Goal: Task Accomplishment & Management: Manage account settings

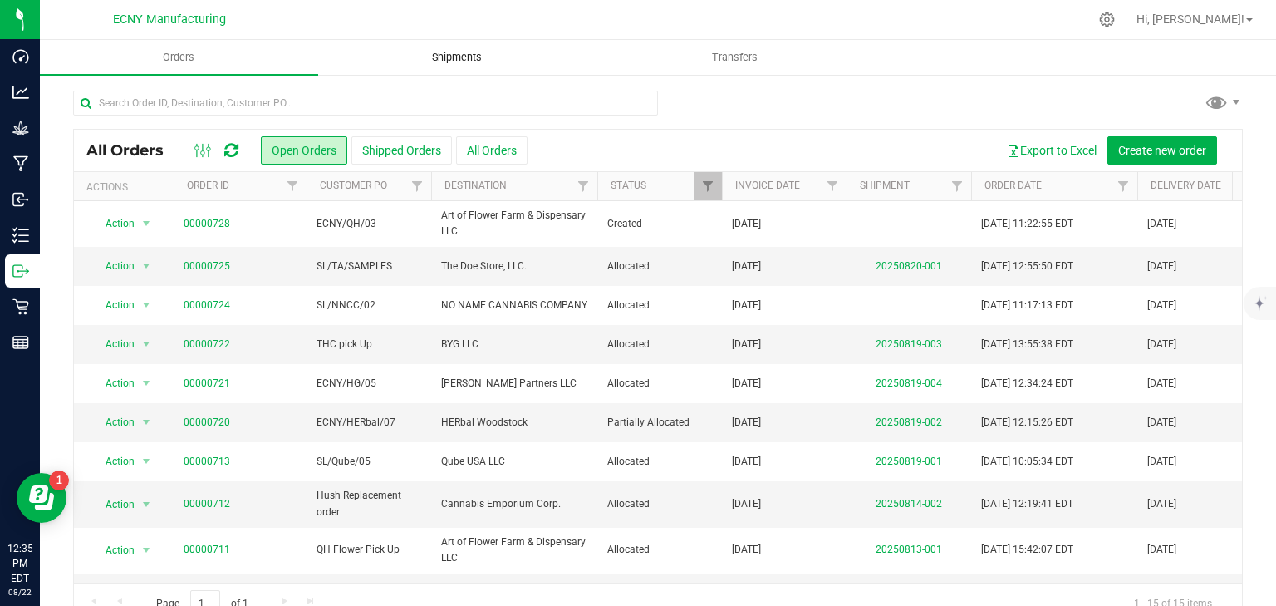
click at [481, 51] on span "Shipments" at bounding box center [457, 57] width 95 height 15
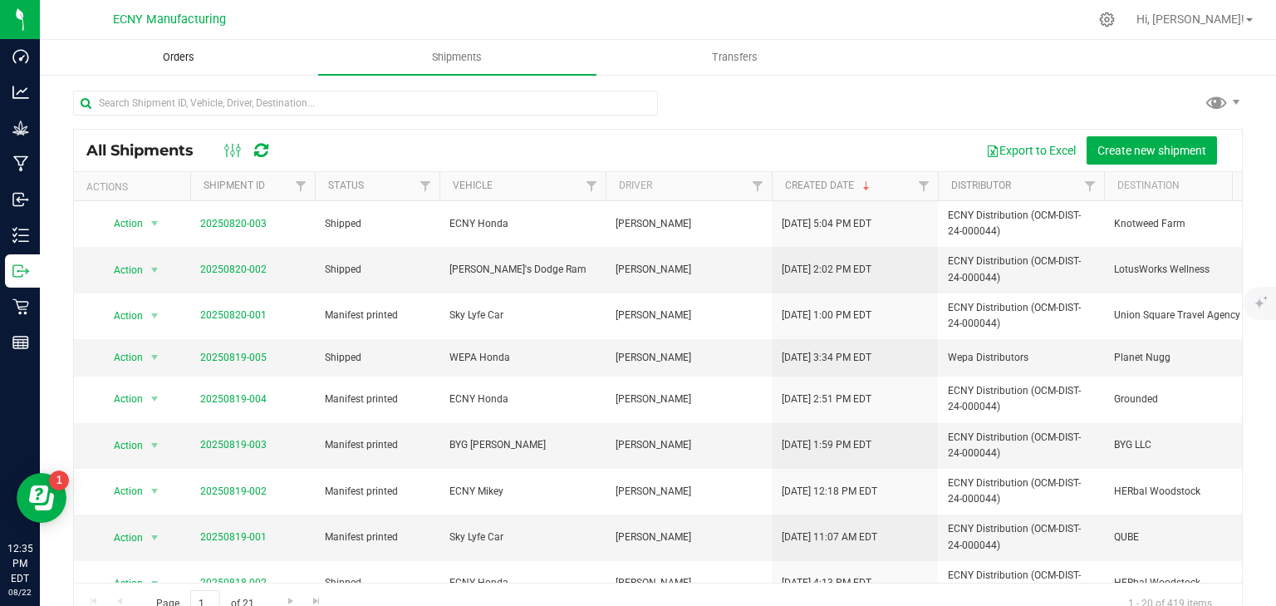
click at [205, 57] on span "Orders" at bounding box center [178, 57] width 76 height 15
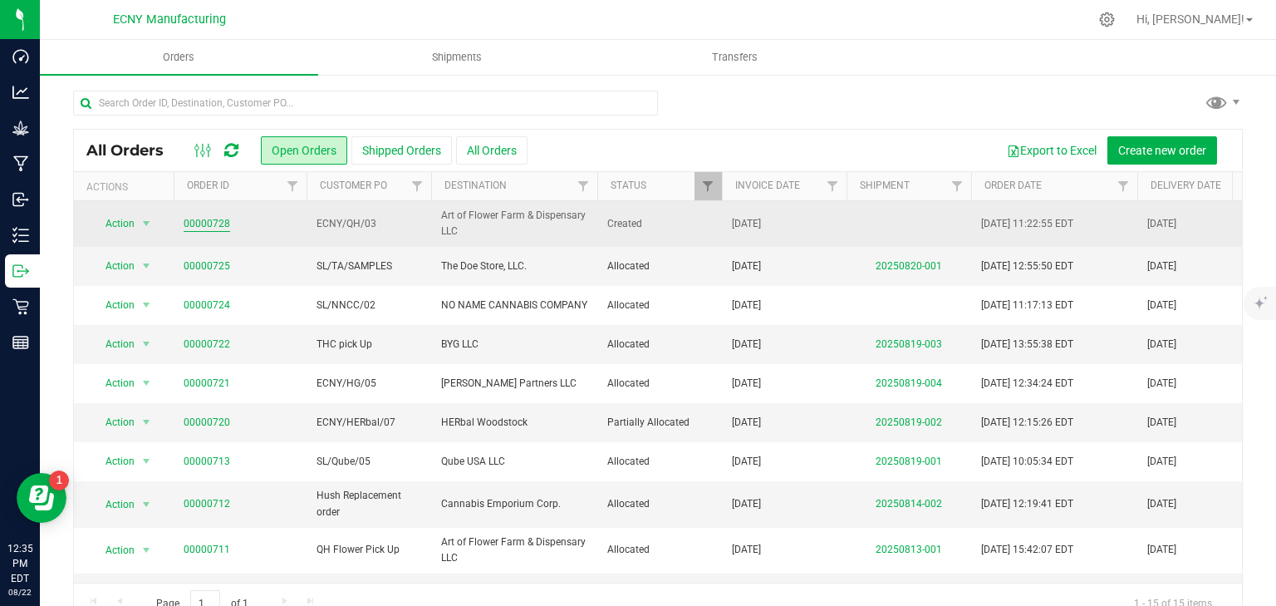
click at [195, 223] on link "00000728" at bounding box center [207, 224] width 47 height 16
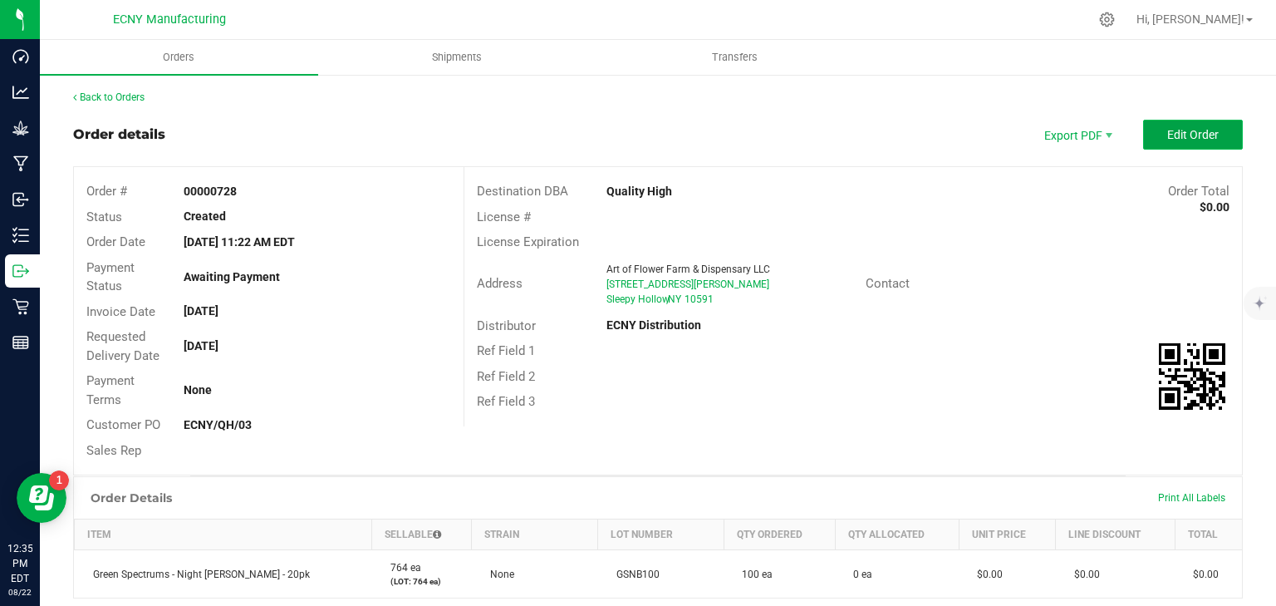
click at [1168, 136] on span "Edit Order" at bounding box center [1194, 134] width 52 height 13
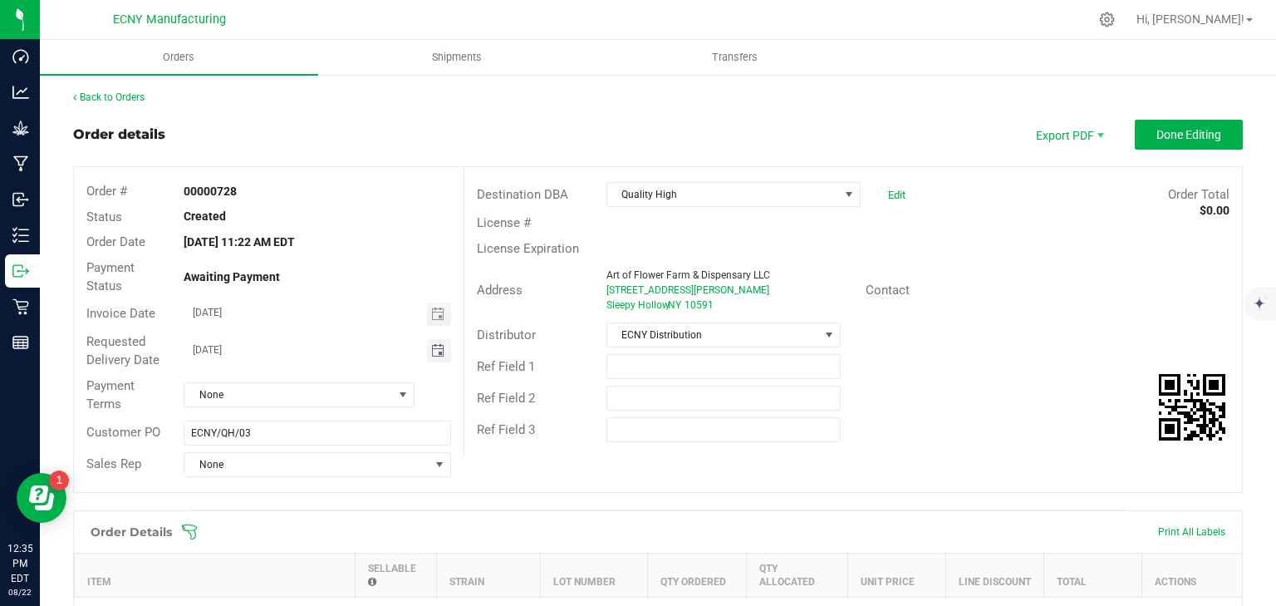
click at [434, 345] on span "Toggle calendar" at bounding box center [437, 350] width 13 height 13
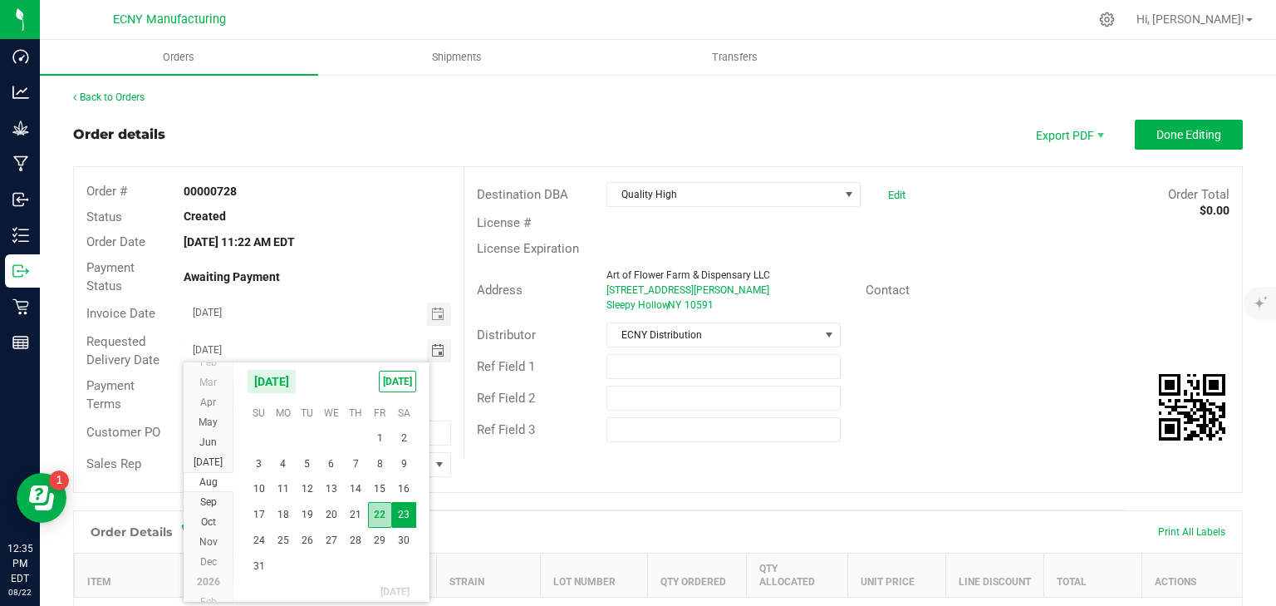
click at [379, 515] on span "22" at bounding box center [380, 515] width 24 height 26
type input "[DATE]"
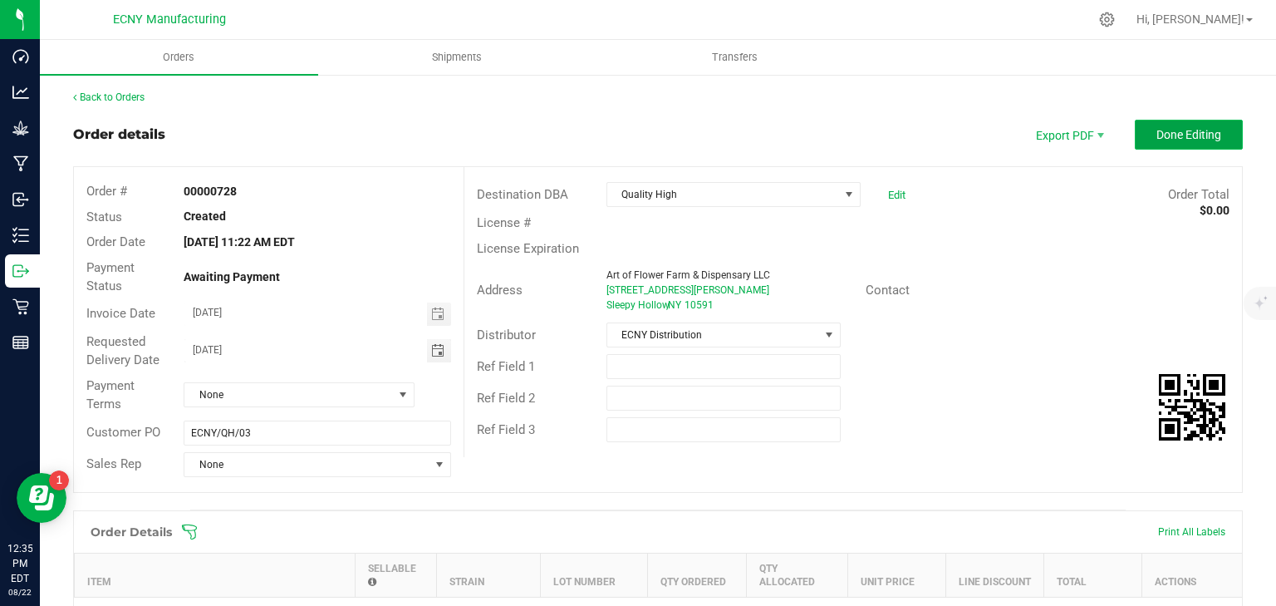
click at [1187, 138] on span "Done Editing" at bounding box center [1189, 134] width 65 height 13
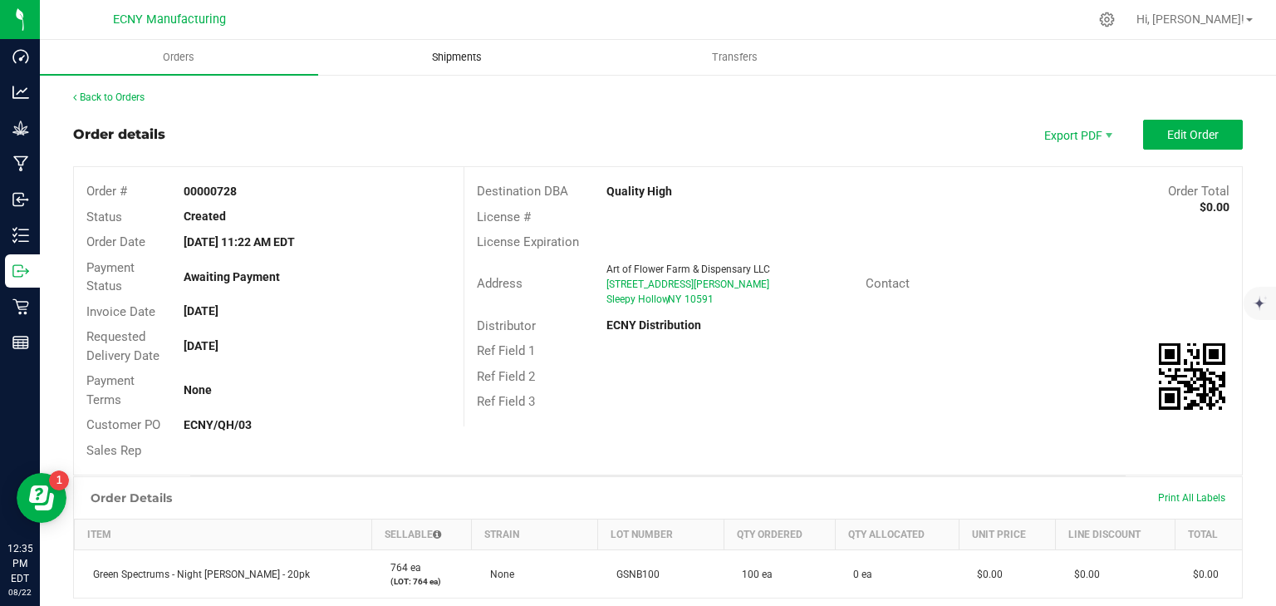
click at [462, 57] on span "Shipments" at bounding box center [457, 57] width 95 height 15
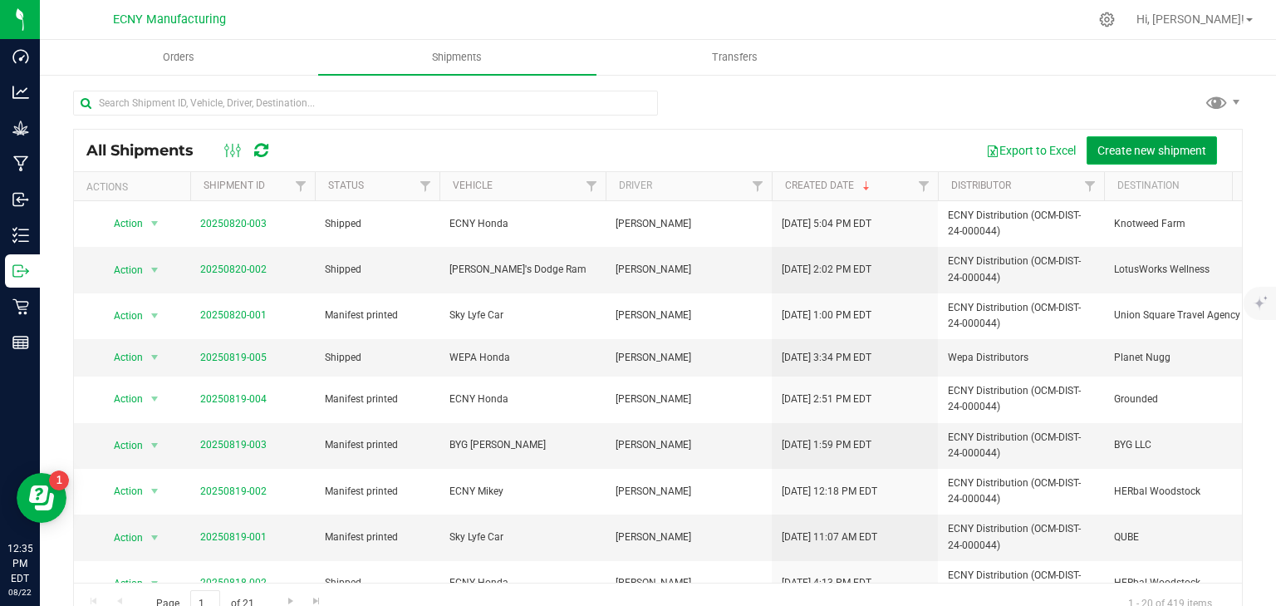
click at [1120, 144] on span "Create new shipment" at bounding box center [1152, 150] width 109 height 13
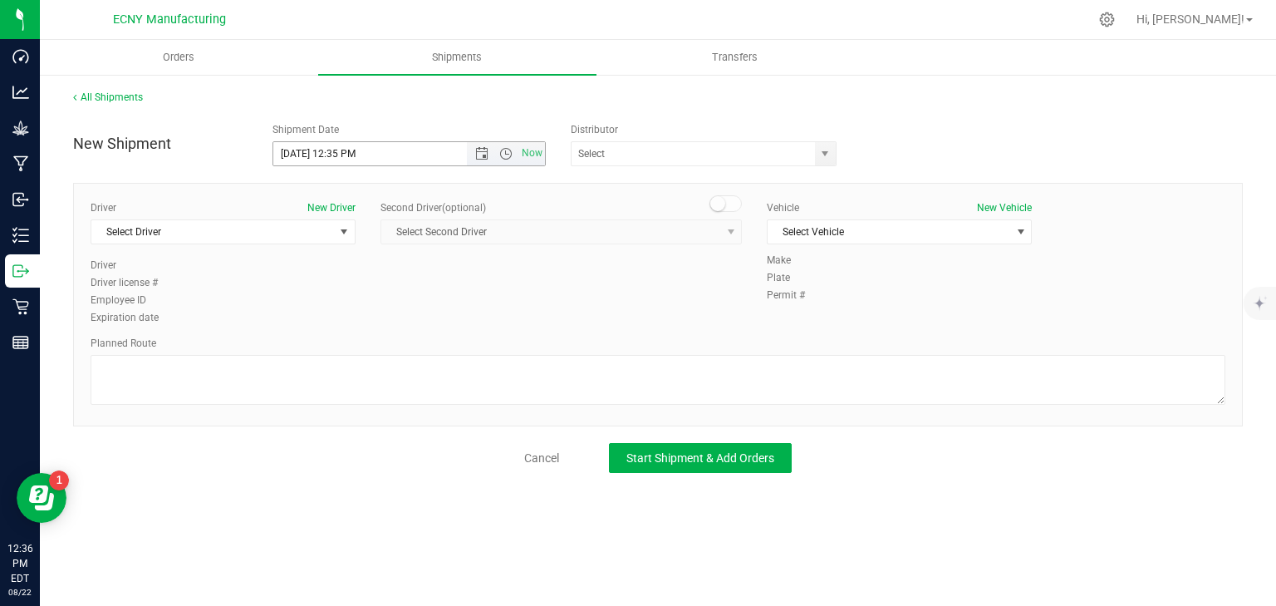
click at [367, 157] on input "[DATE] 12:35 PM" at bounding box center [384, 153] width 223 height 23
click at [340, 151] on input "[DATE] 12:35 PM" at bounding box center [384, 153] width 223 height 23
click at [826, 155] on span "select" at bounding box center [825, 153] width 13 height 13
type input "[DATE] 2:30 PM"
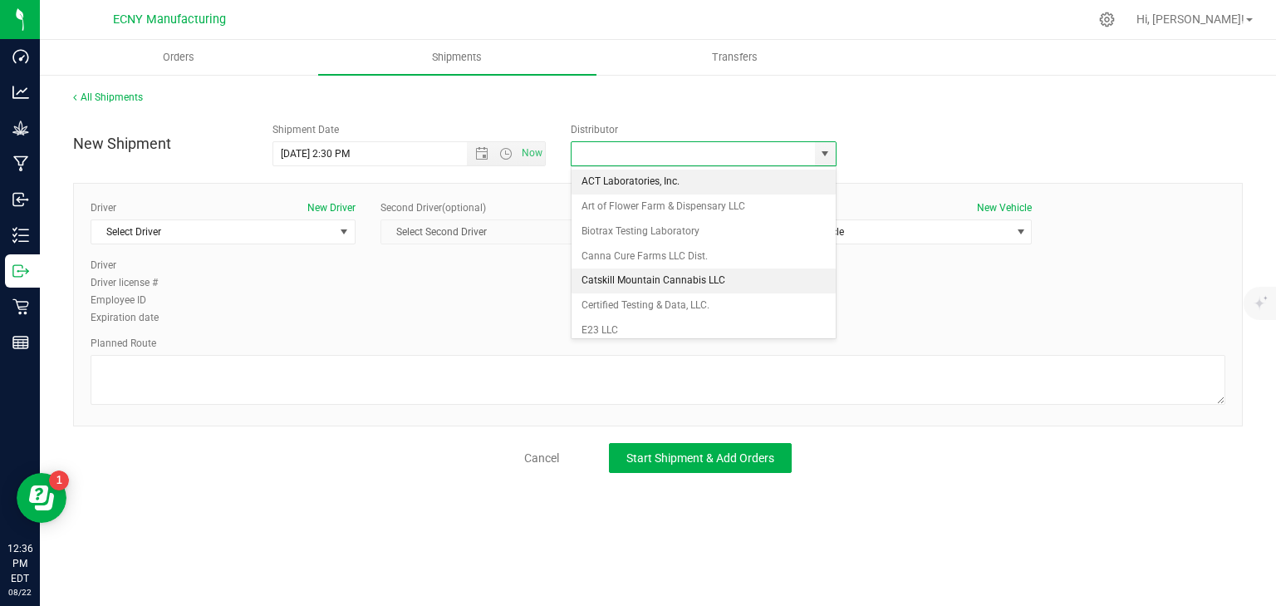
scroll to position [66, 0]
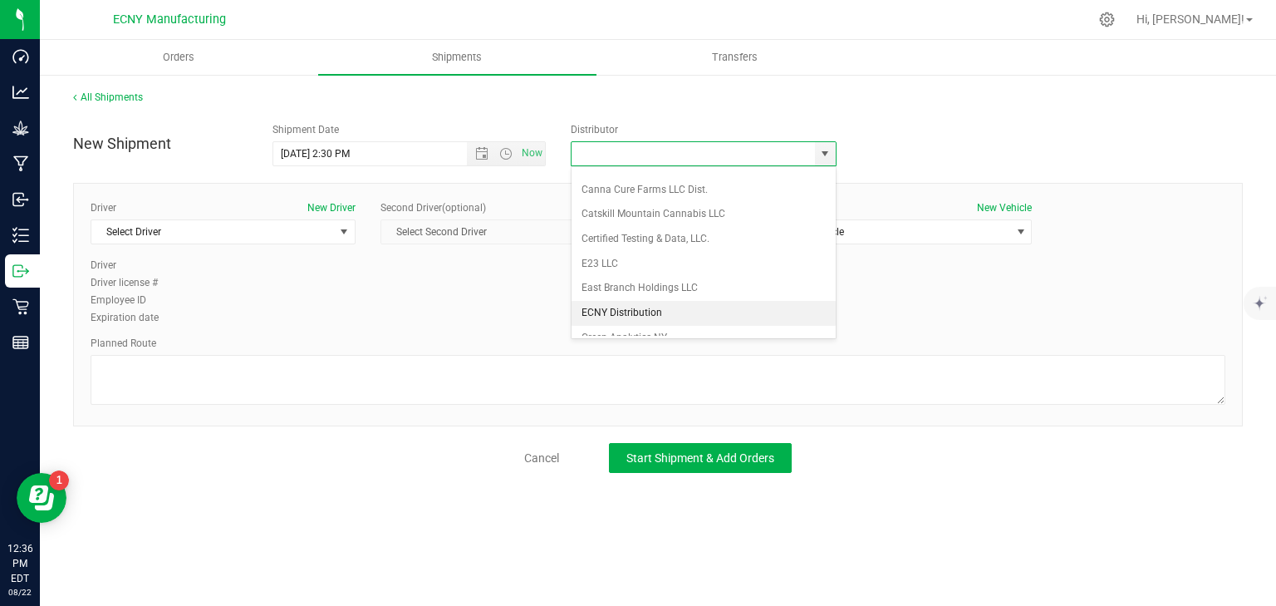
click at [665, 311] on li "ECNY Distribution" at bounding box center [704, 313] width 264 height 25
type input "ECNY Distribution"
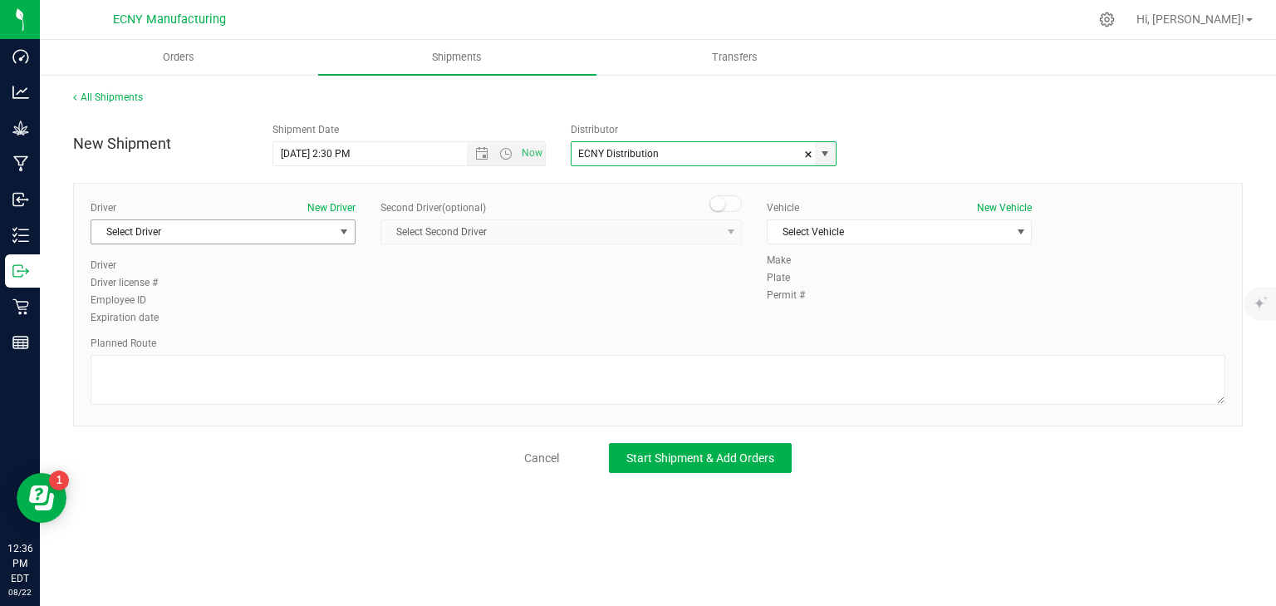
click at [266, 229] on span "Select Driver" at bounding box center [212, 231] width 243 height 23
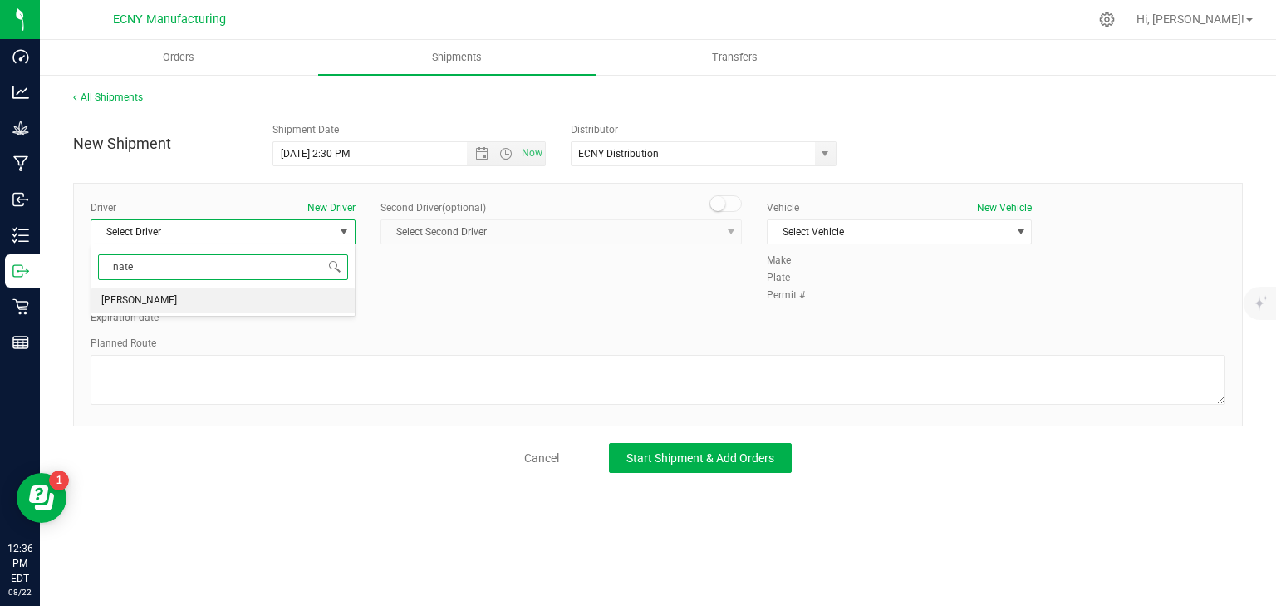
click at [235, 309] on li "[PERSON_NAME]" at bounding box center [222, 300] width 263 height 25
type input "nate"
click at [854, 229] on span "Select Vehicle" at bounding box center [889, 231] width 243 height 23
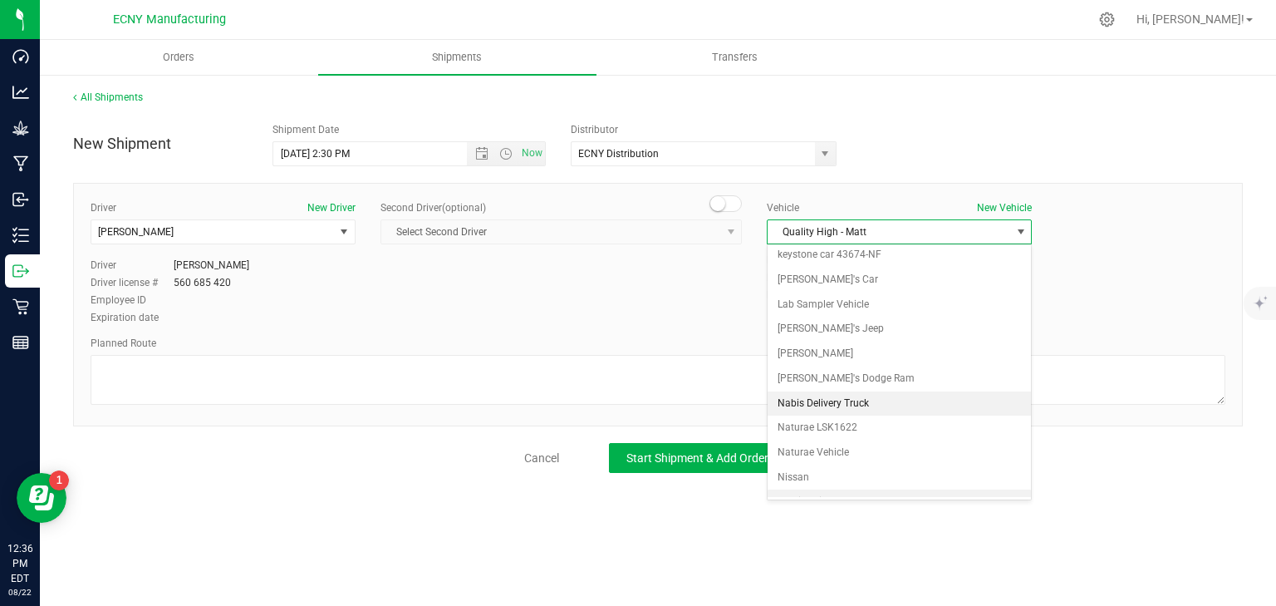
scroll to position [1097, 0]
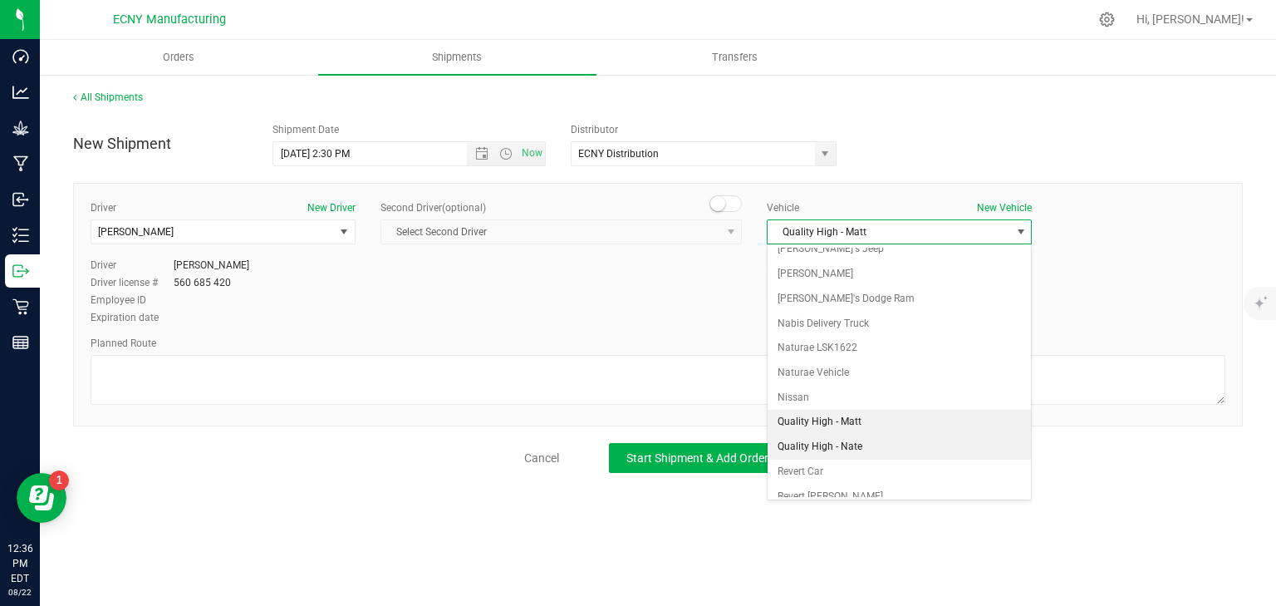
click at [861, 435] on li "Quality High - Nate" at bounding box center [899, 447] width 263 height 25
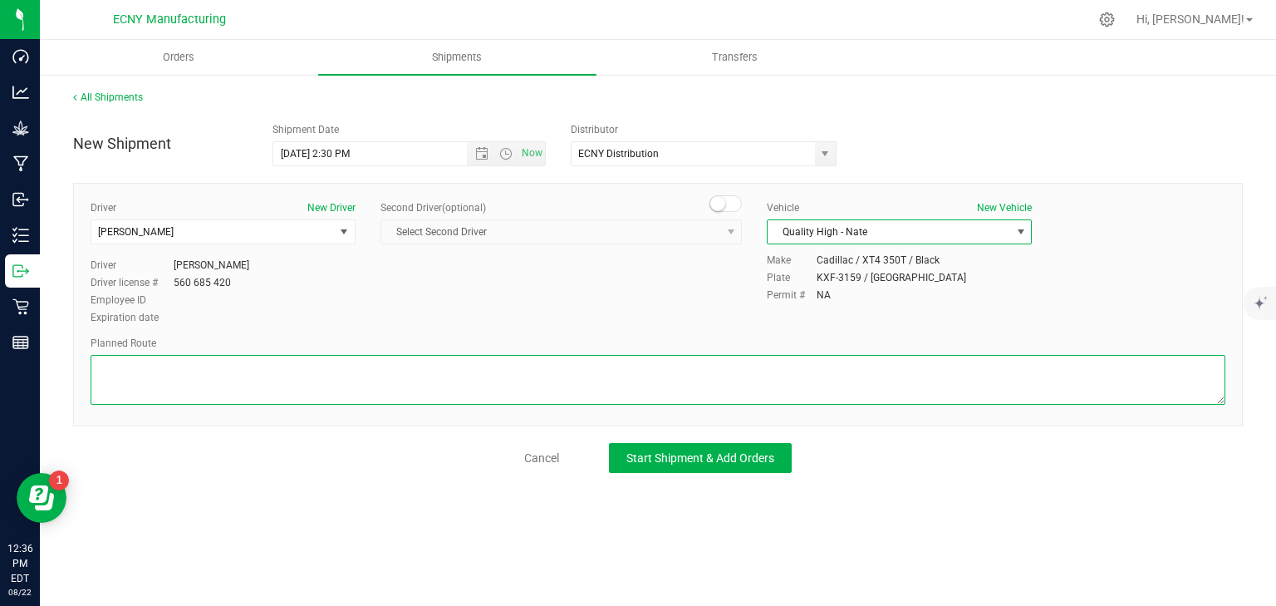
click at [637, 382] on textarea at bounding box center [658, 380] width 1135 height 50
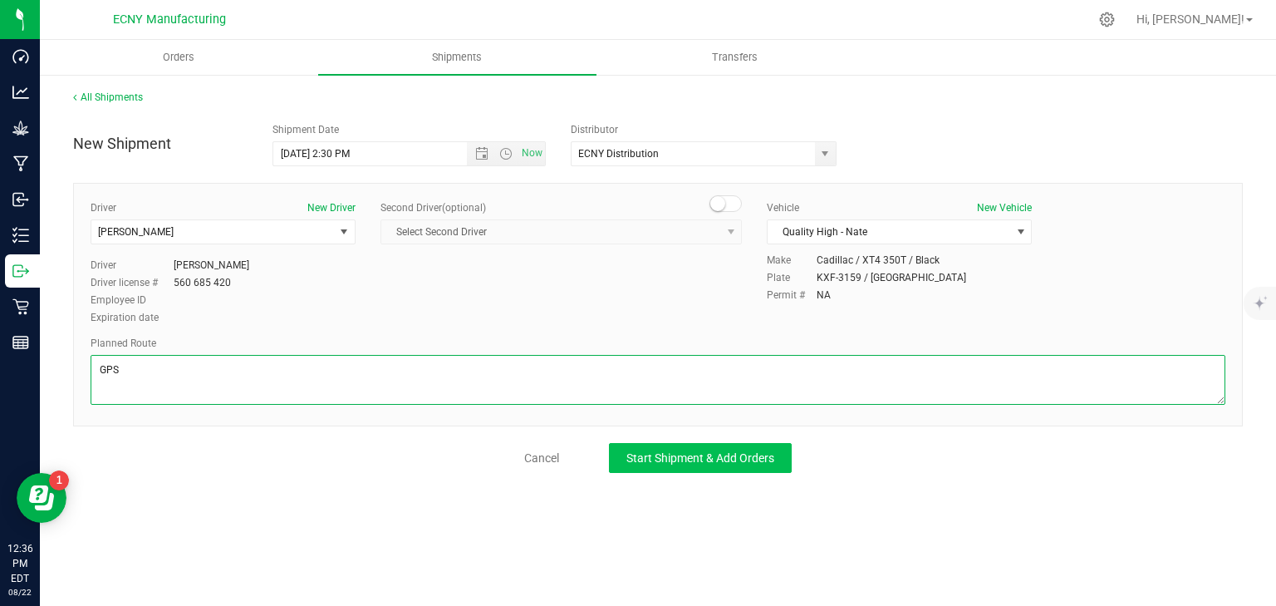
type textarea "GPS"
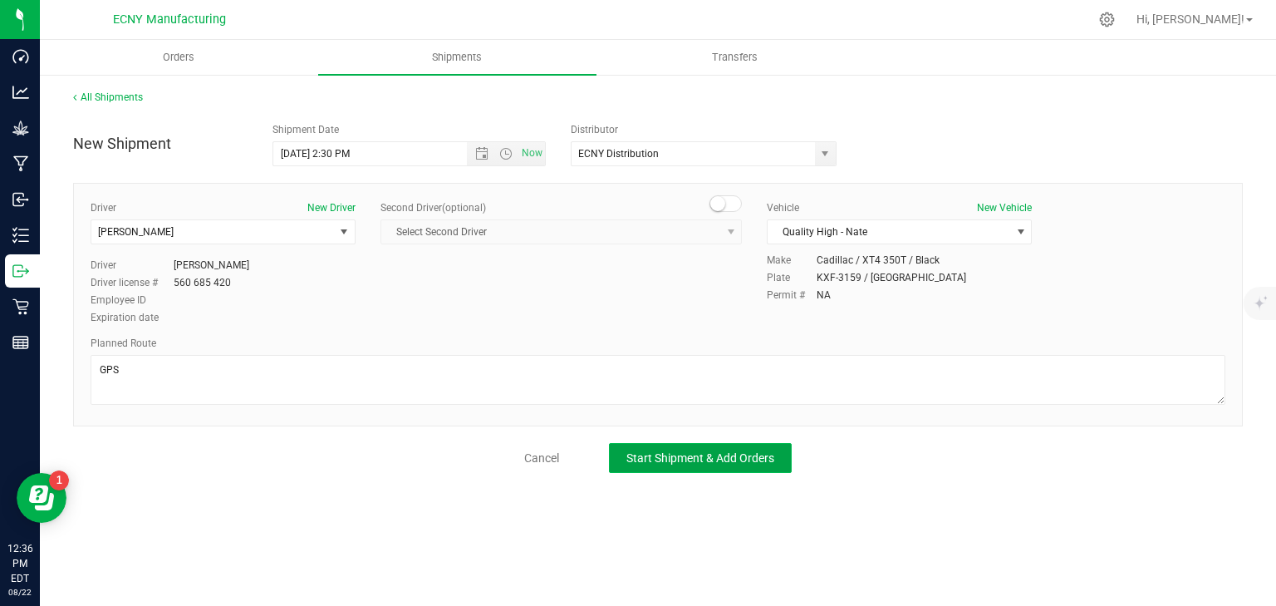
click at [698, 462] on span "Start Shipment & Add Orders" at bounding box center [701, 457] width 148 height 13
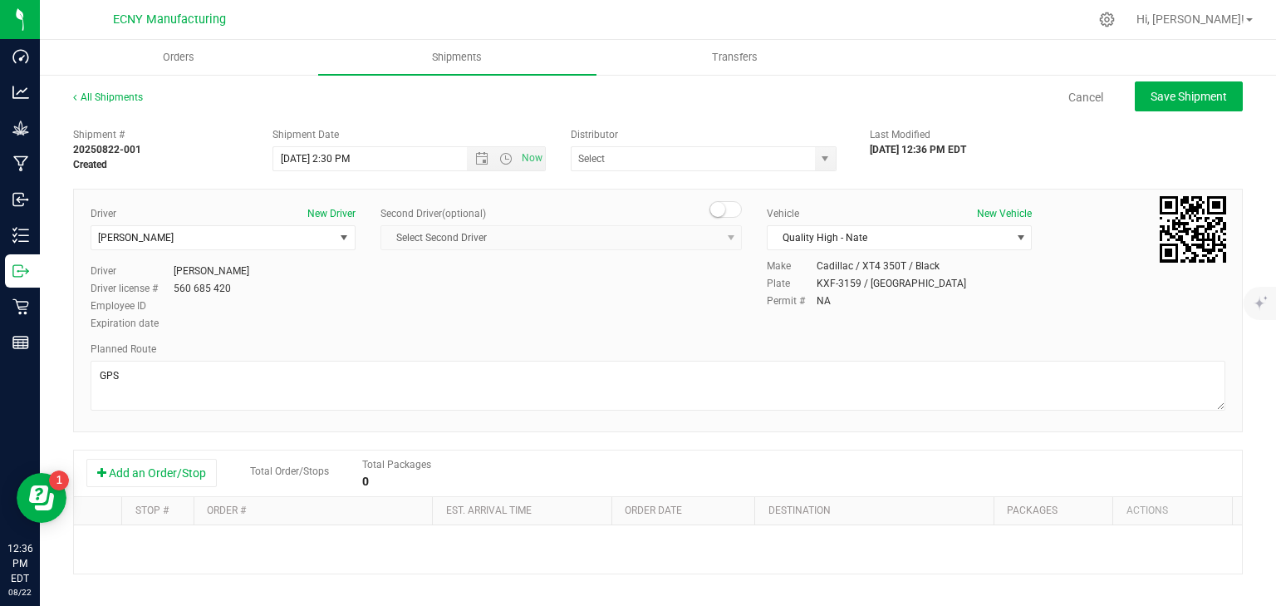
type input "ECNY Distribution"
click at [163, 475] on button "Add an Order/Stop" at bounding box center [151, 473] width 130 height 28
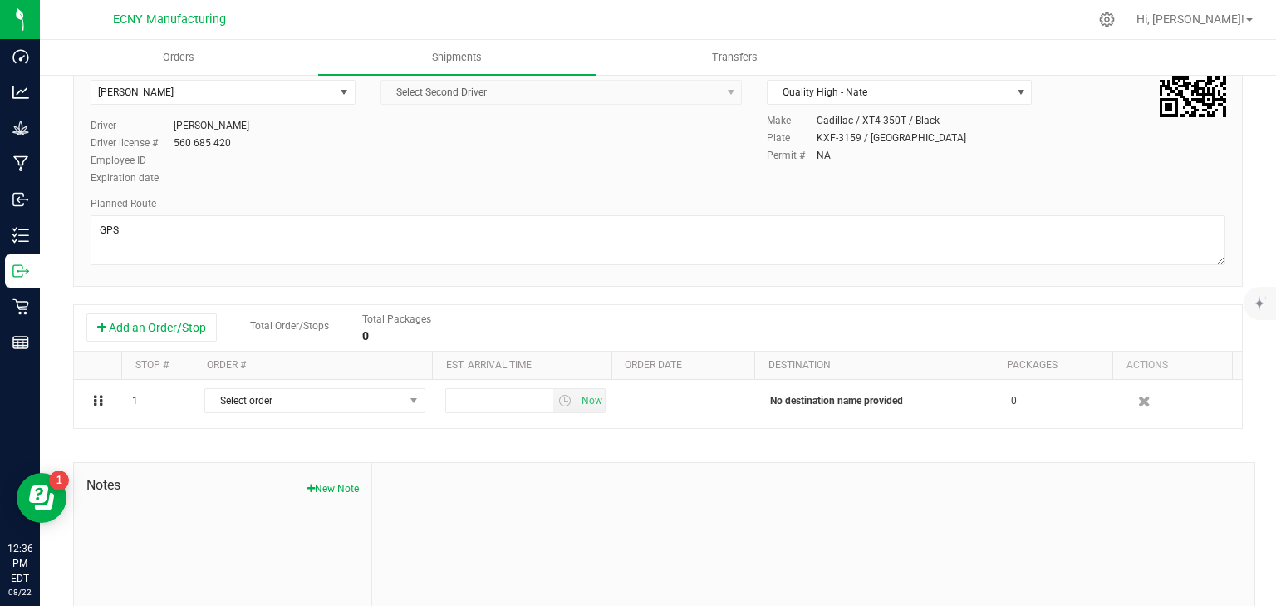
scroll to position [199, 0]
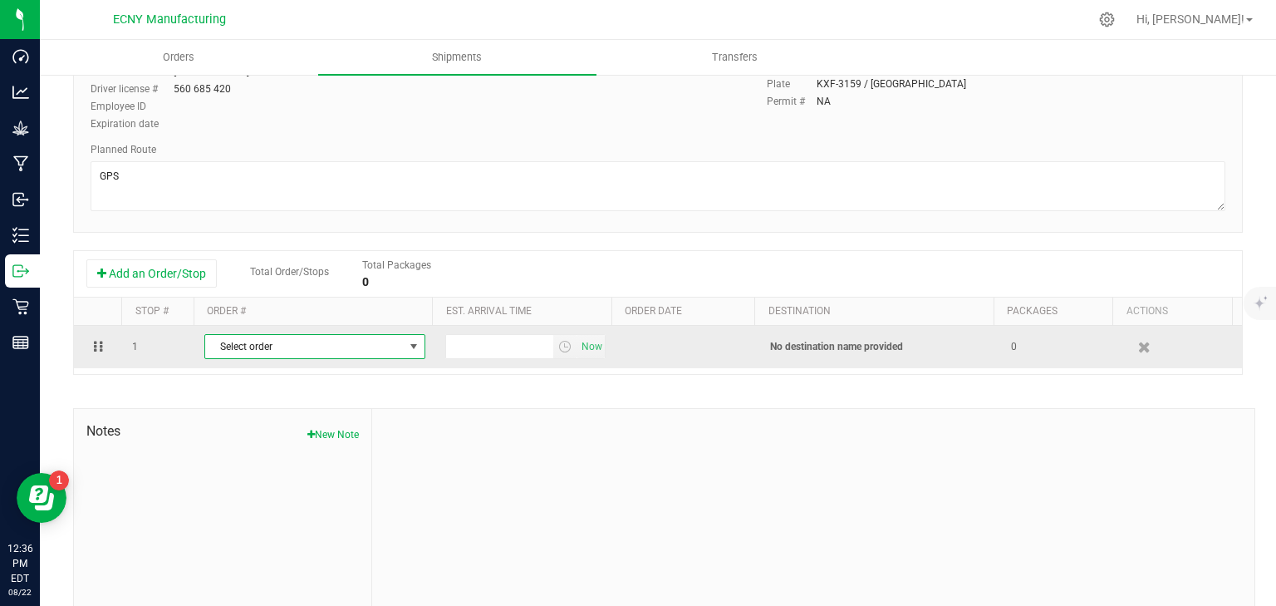
click at [287, 342] on span "Select order" at bounding box center [304, 346] width 199 height 23
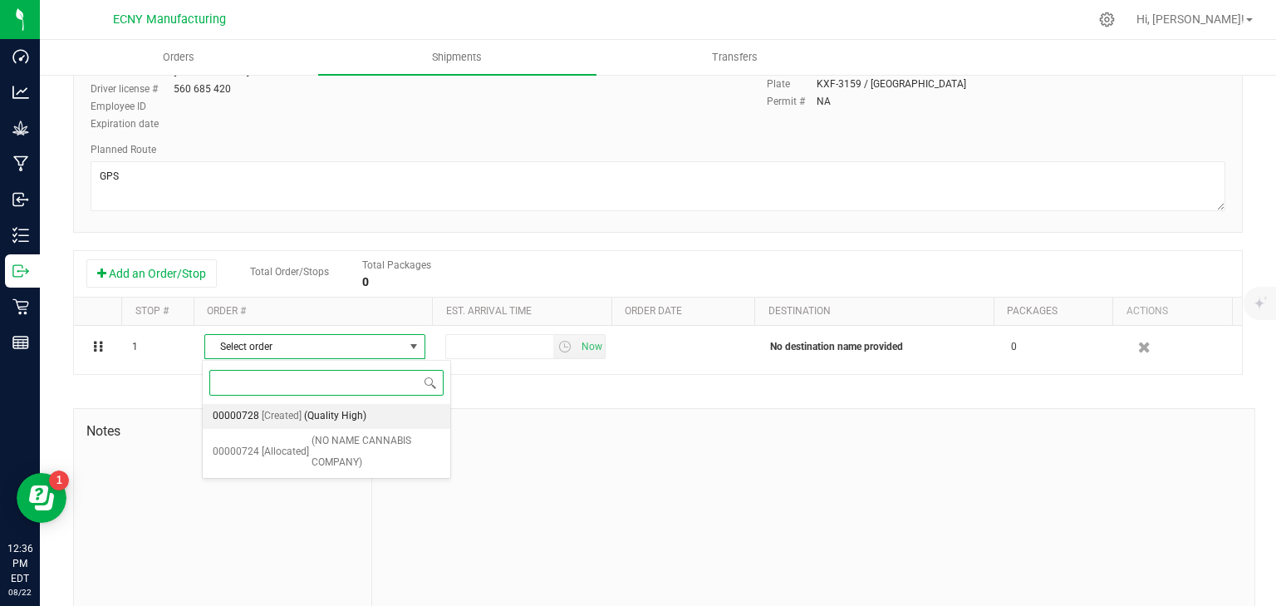
click at [352, 419] on span "(Quality High)" at bounding box center [335, 417] width 62 height 22
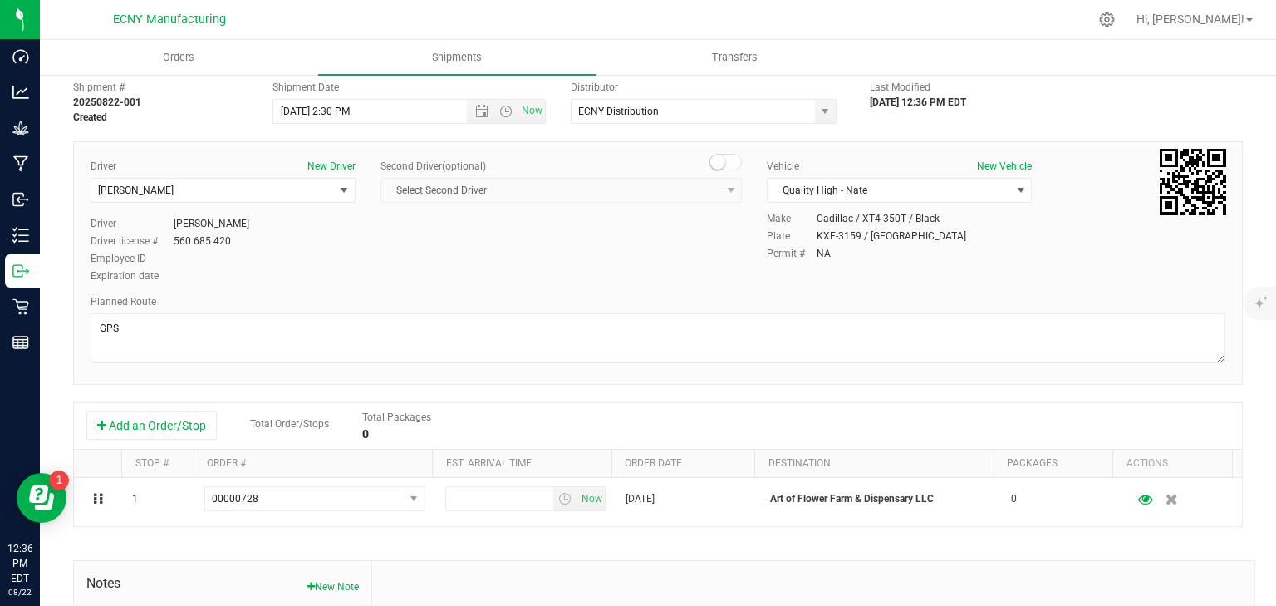
scroll to position [0, 0]
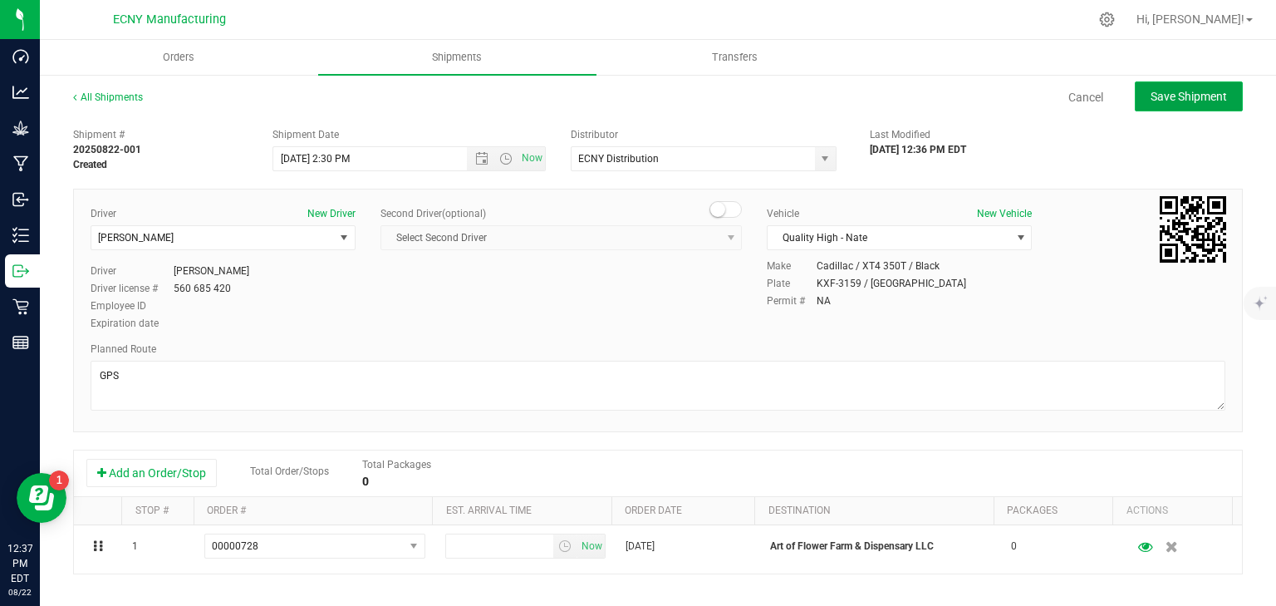
click at [1171, 90] on span "Save Shipment" at bounding box center [1189, 96] width 76 height 13
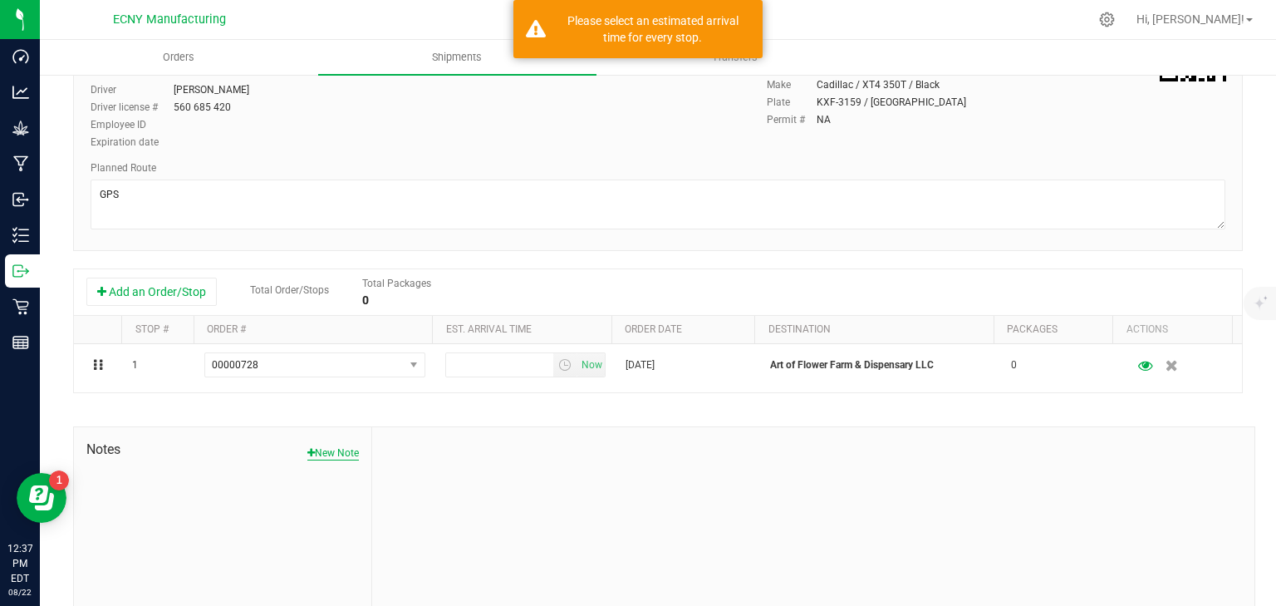
scroll to position [199, 0]
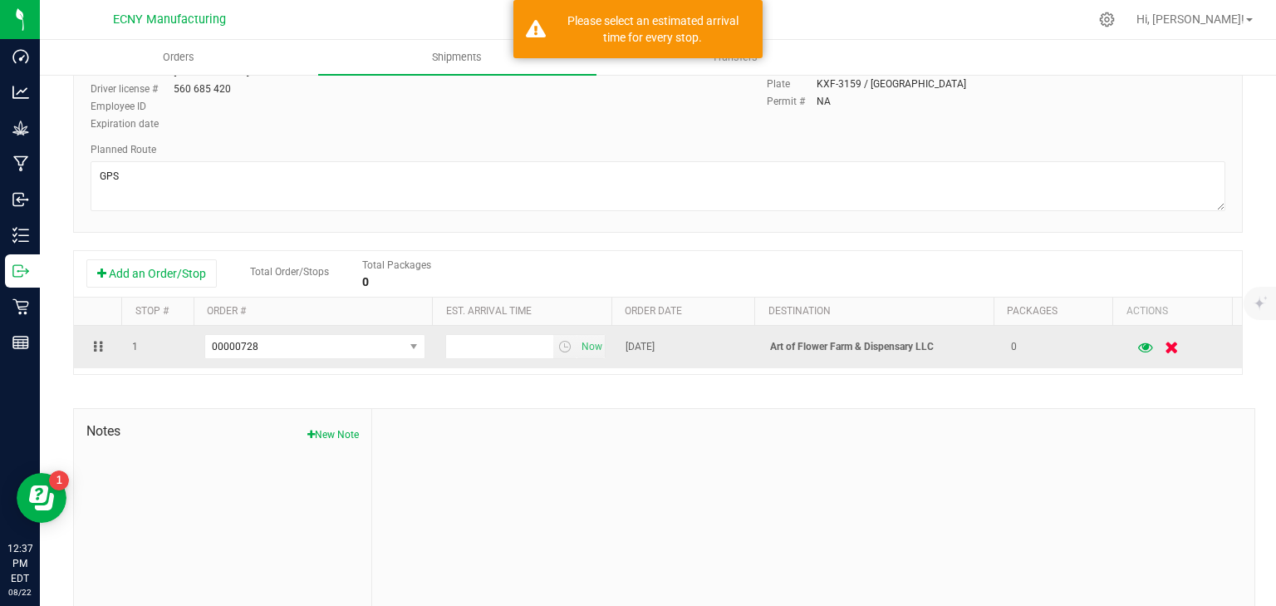
click at [1165, 353] on icon "button" at bounding box center [1172, 347] width 14 height 12
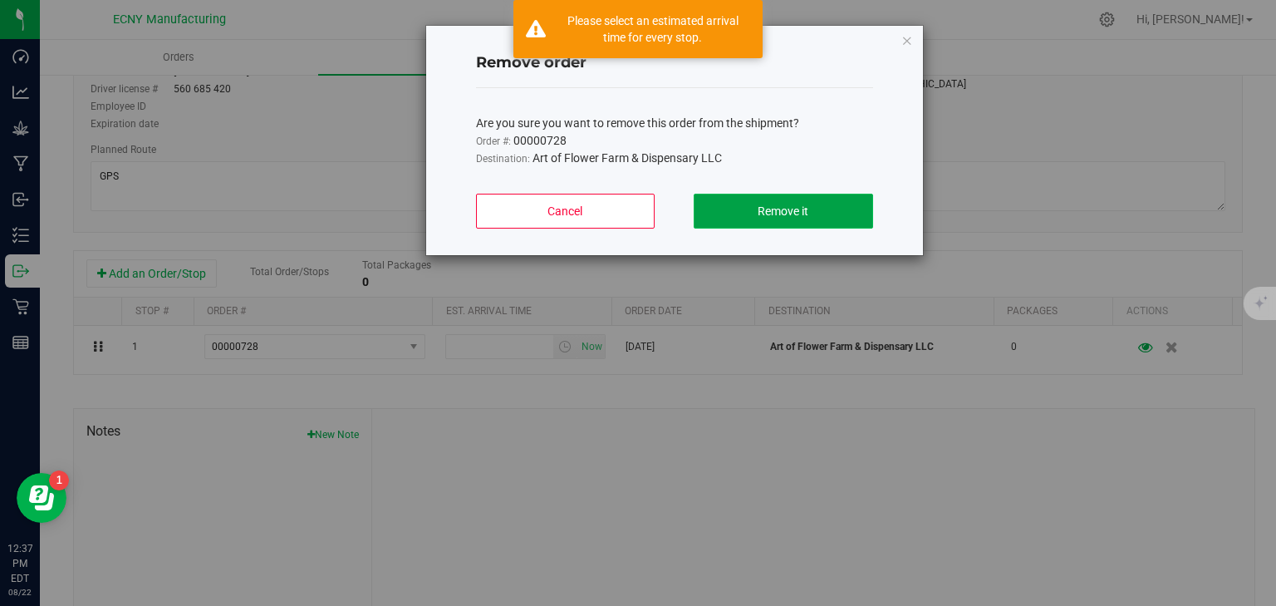
click at [791, 207] on span "Remove it" at bounding box center [783, 210] width 51 height 13
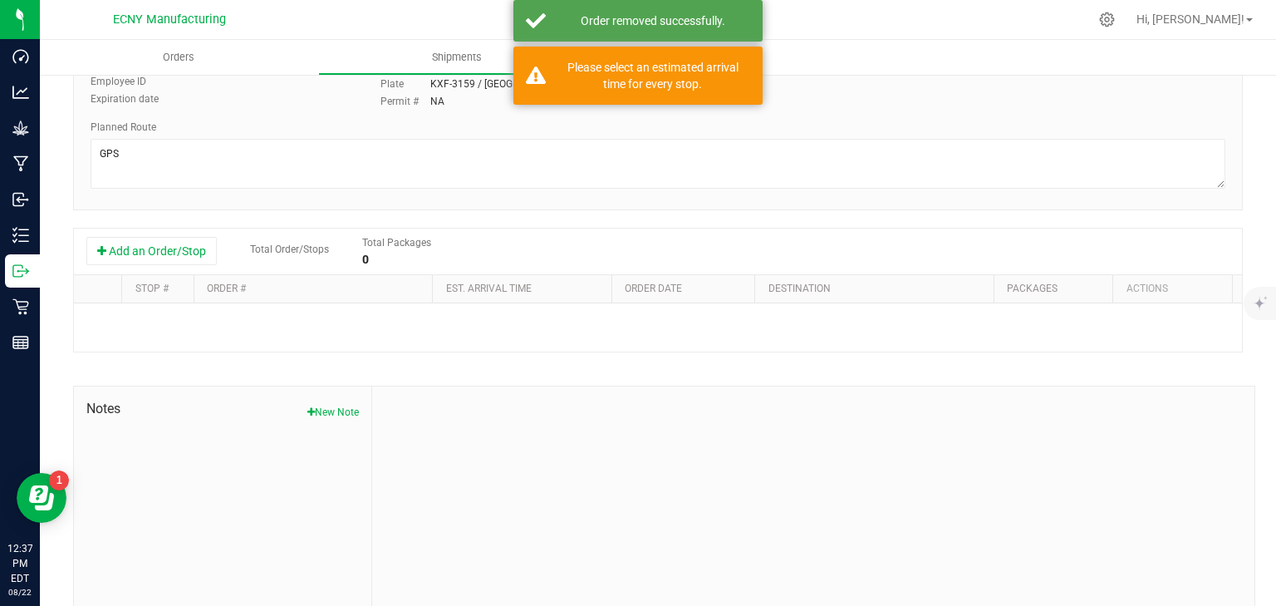
type input "ECNY Distribution"
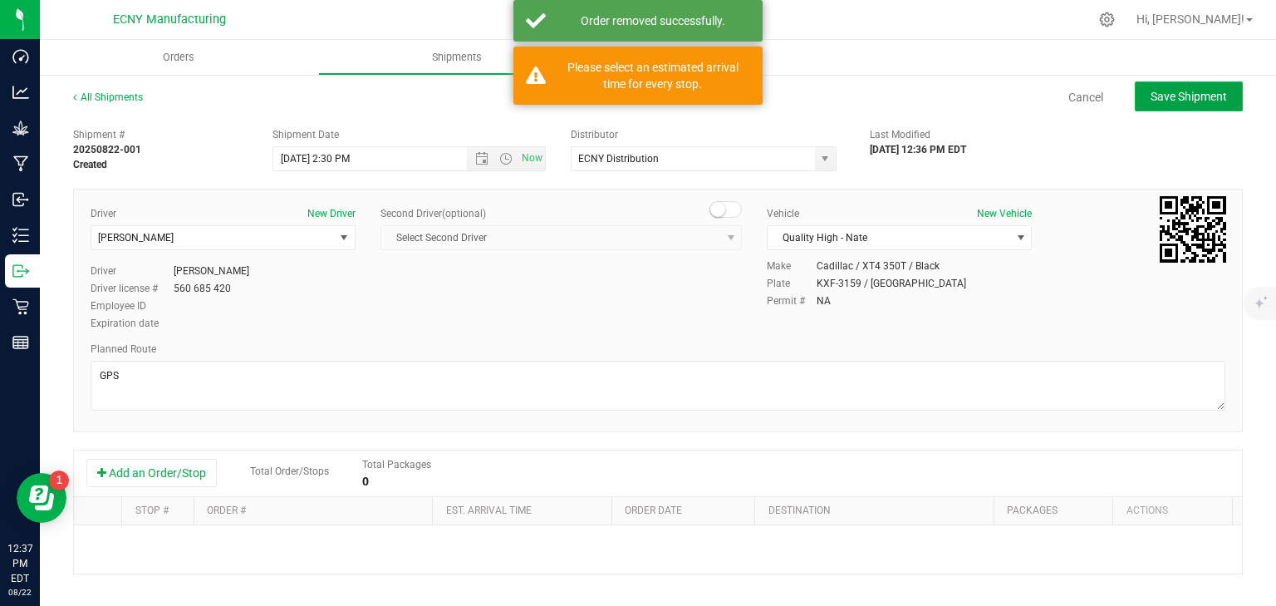
click at [1170, 96] on span "Save Shipment" at bounding box center [1189, 96] width 76 height 13
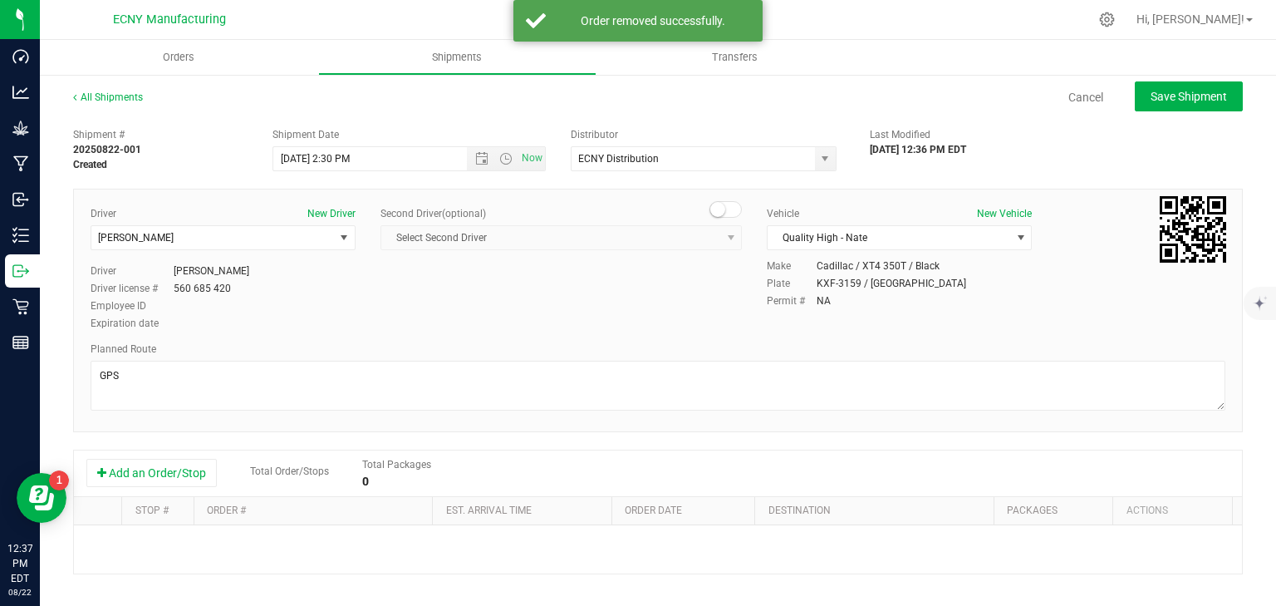
type input "[DATE] 6:30 PM"
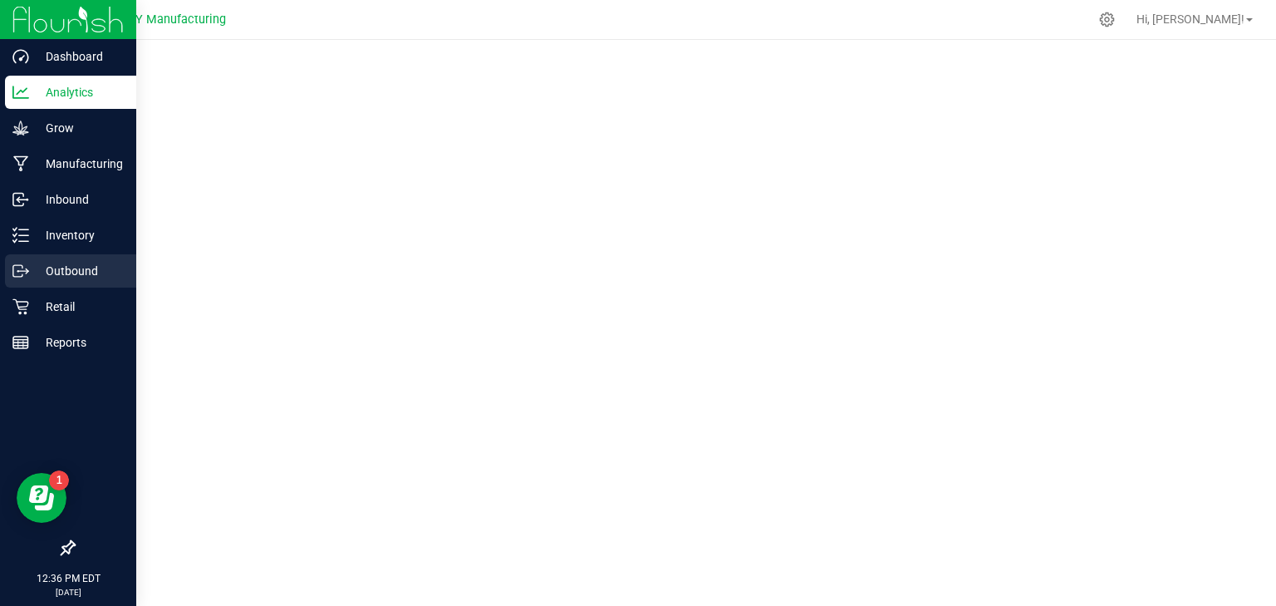
click at [43, 278] on p "Outbound" at bounding box center [79, 271] width 100 height 20
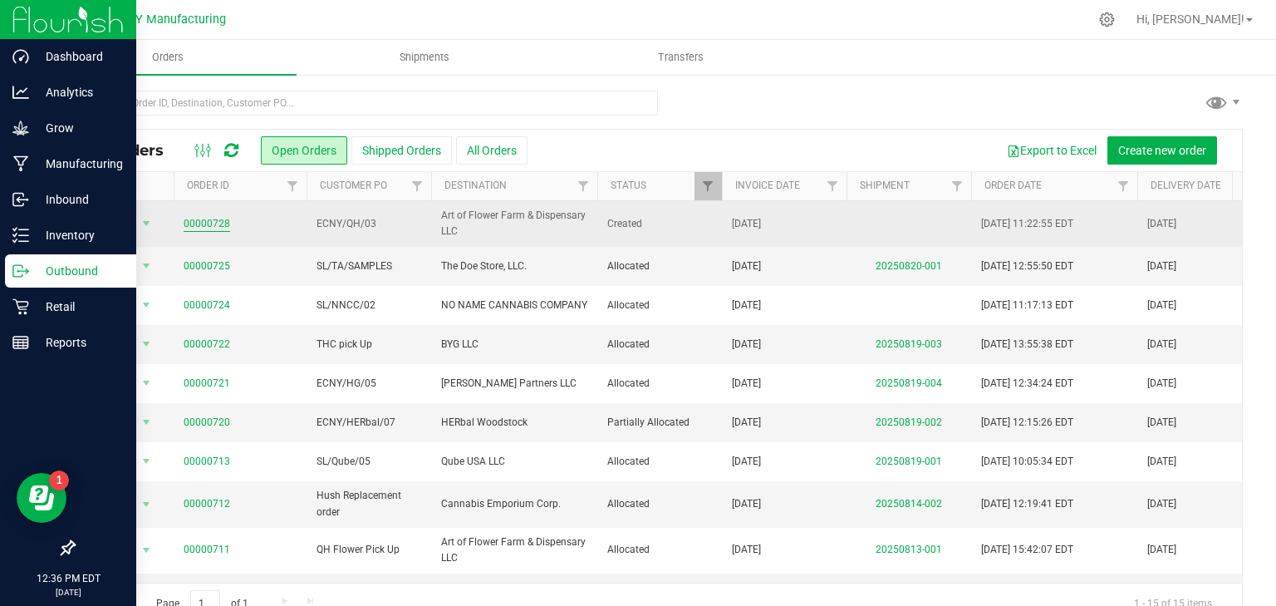
click at [213, 224] on link "00000728" at bounding box center [207, 224] width 47 height 16
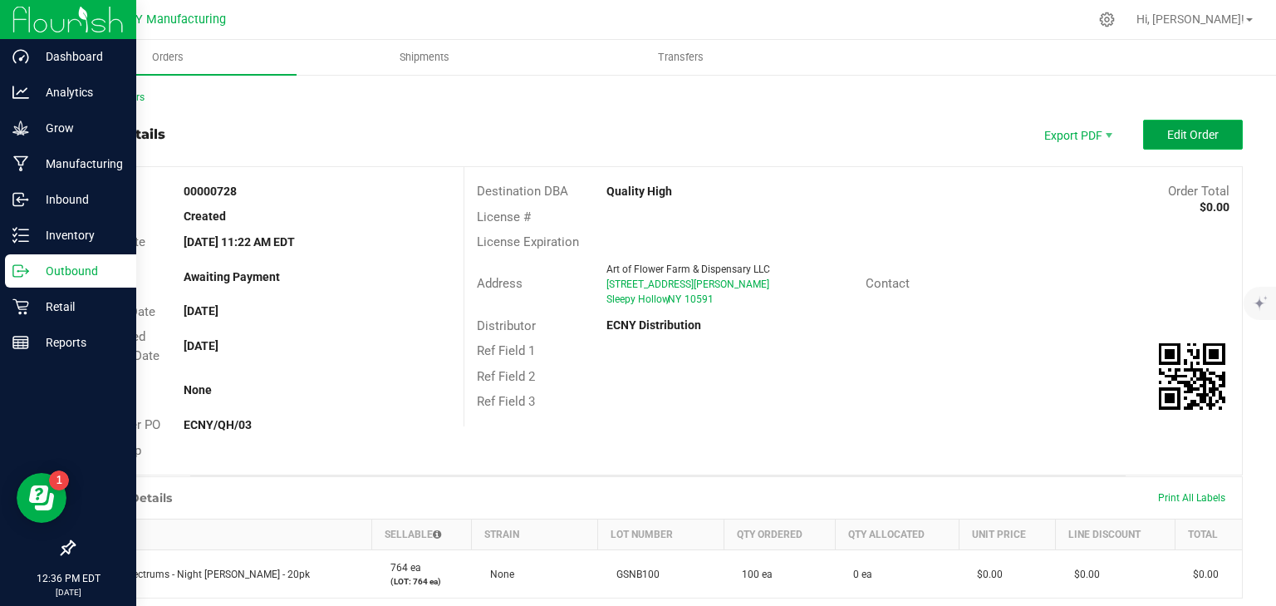
click at [1177, 133] on span "Edit Order" at bounding box center [1194, 134] width 52 height 13
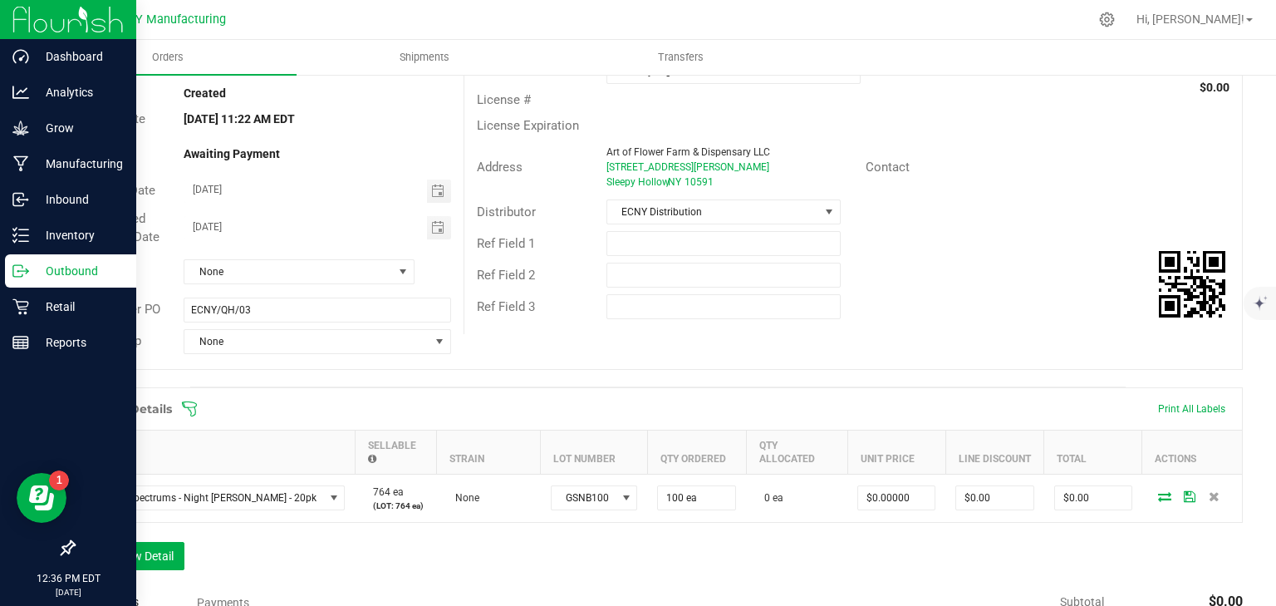
scroll to position [266, 0]
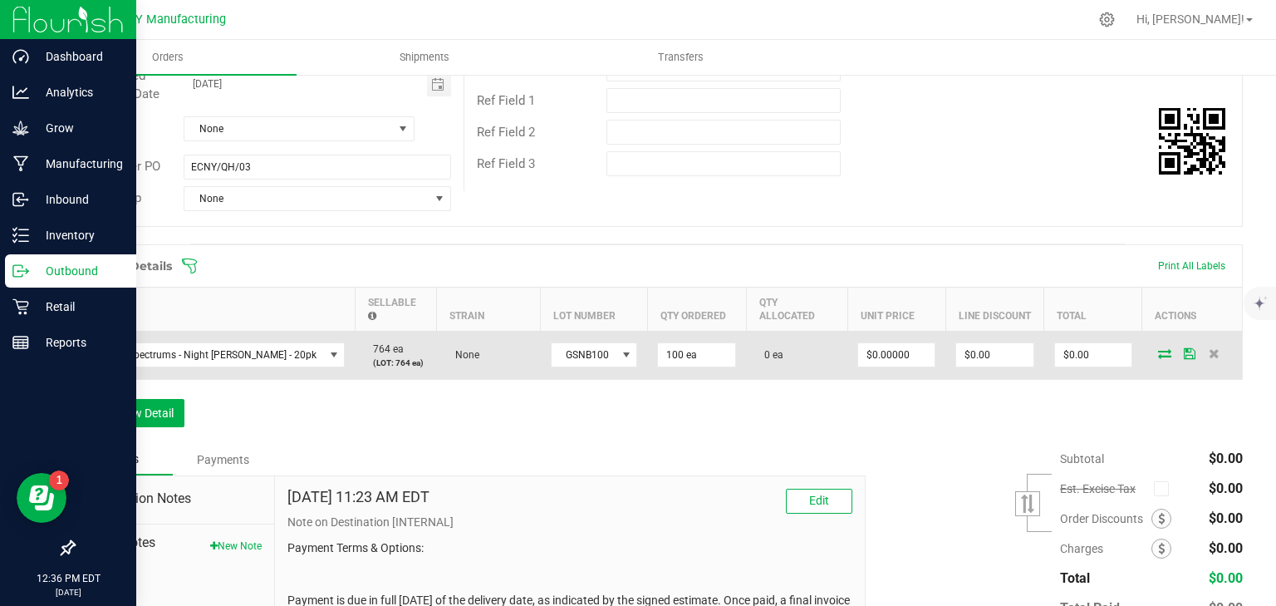
click at [1158, 348] on icon at bounding box center [1164, 353] width 13 height 10
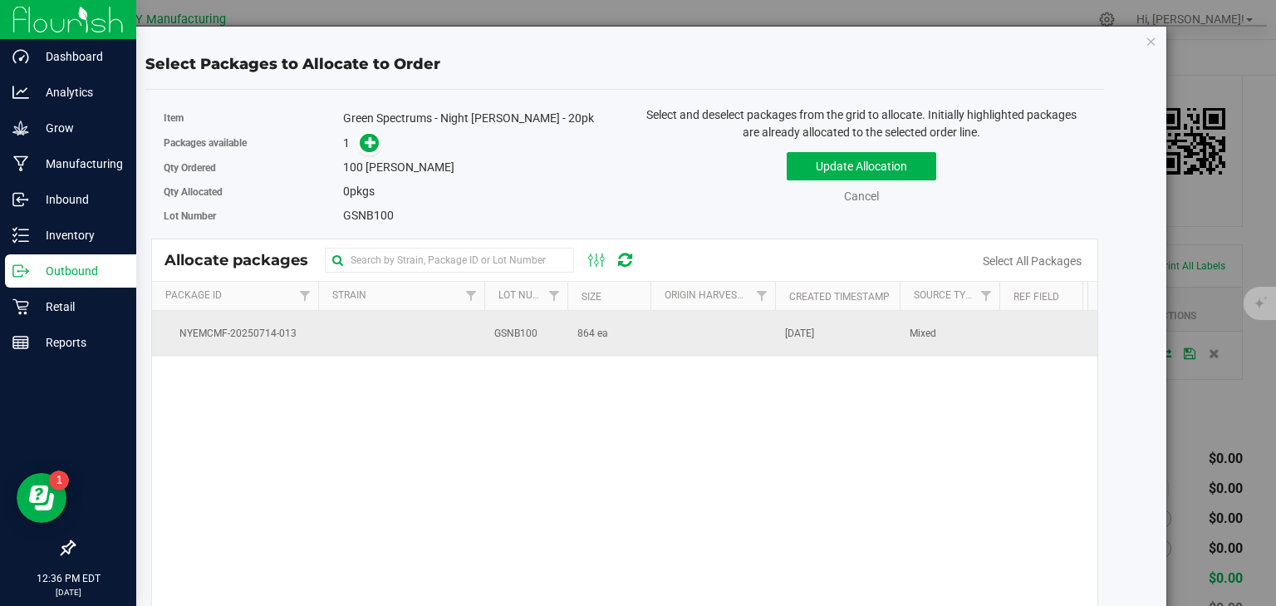
click at [562, 340] on td "GSNB100" at bounding box center [526, 333] width 83 height 45
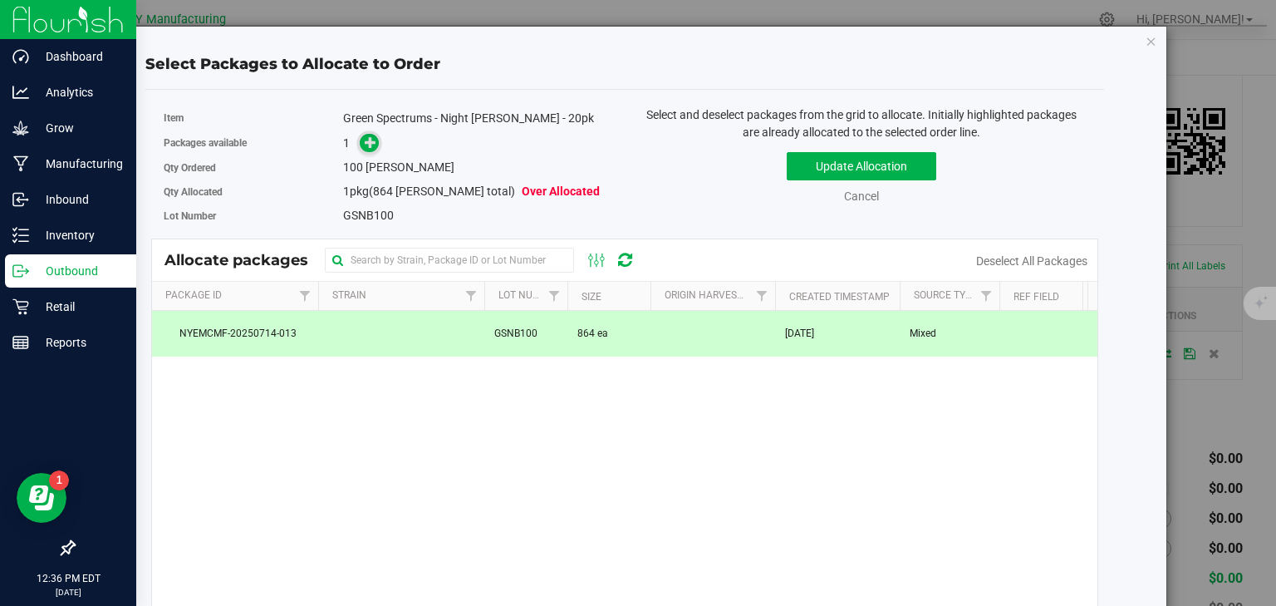
click at [369, 143] on icon at bounding box center [371, 142] width 12 height 12
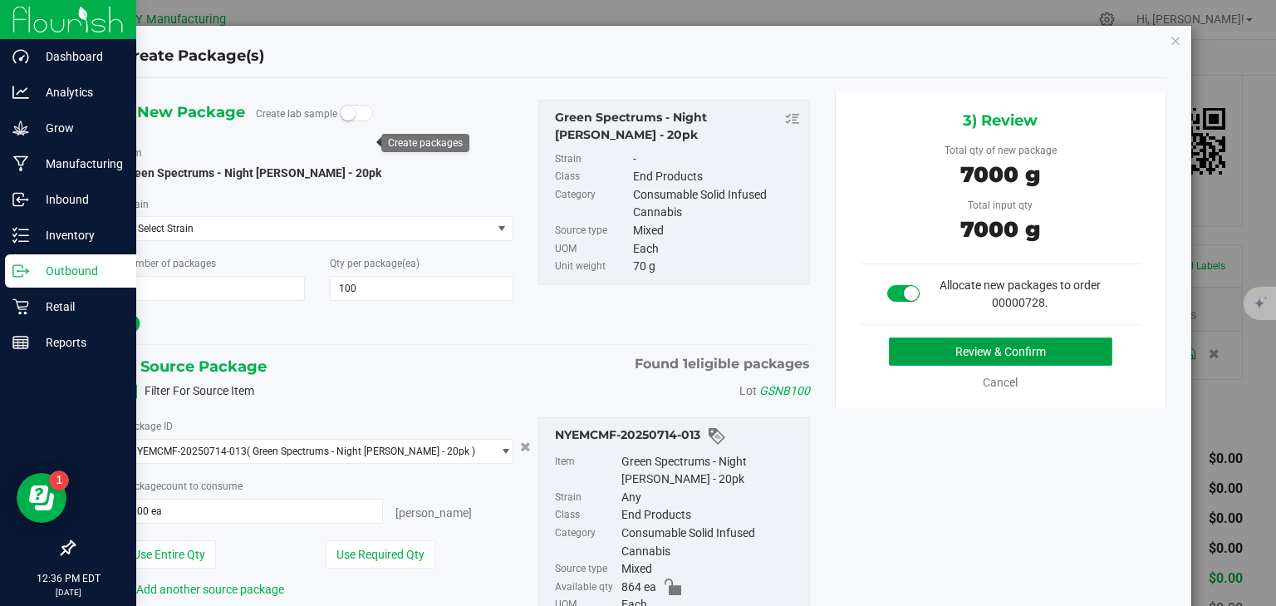
click at [960, 350] on button "Review & Confirm" at bounding box center [1001, 351] width 224 height 28
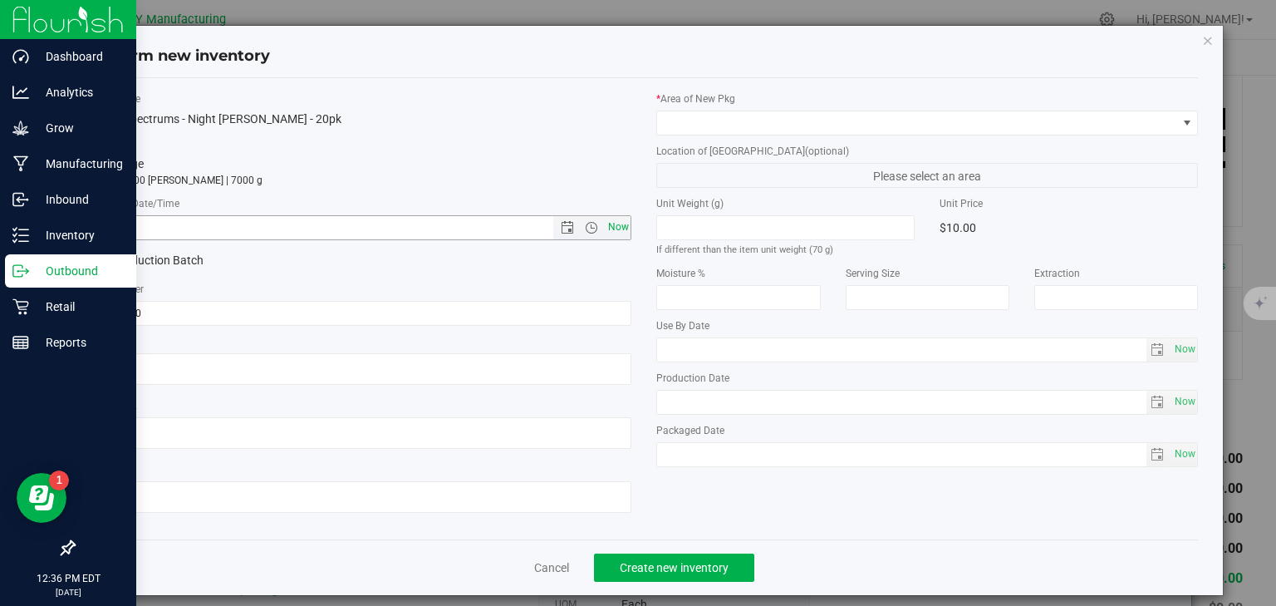
click at [622, 220] on span "Now" at bounding box center [618, 227] width 28 height 24
type input "8/22/2025 12:37 PM"
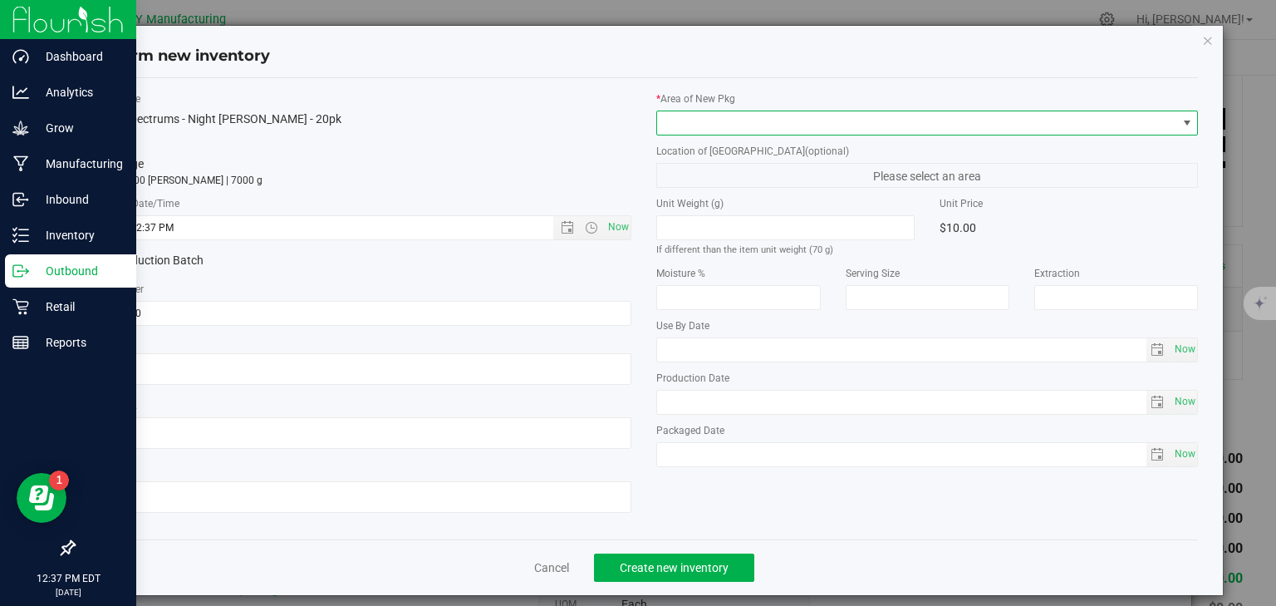
click at [671, 114] on span at bounding box center [916, 122] width 519 height 23
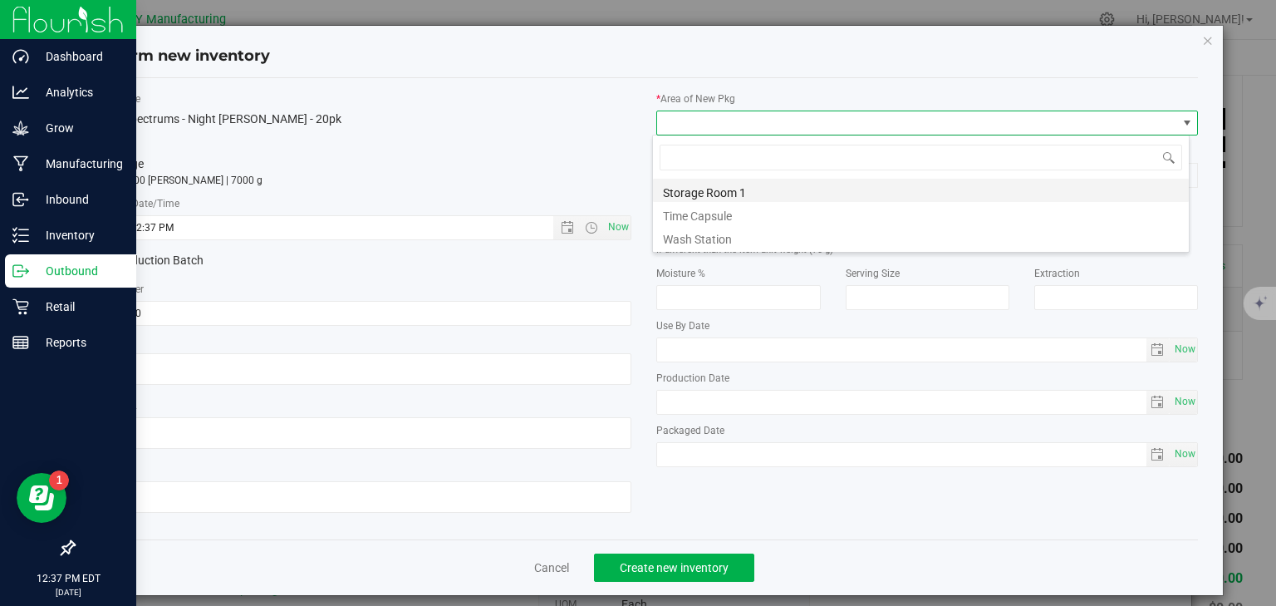
scroll to position [24, 538]
click at [681, 186] on li "Storage Room 1" at bounding box center [921, 190] width 536 height 23
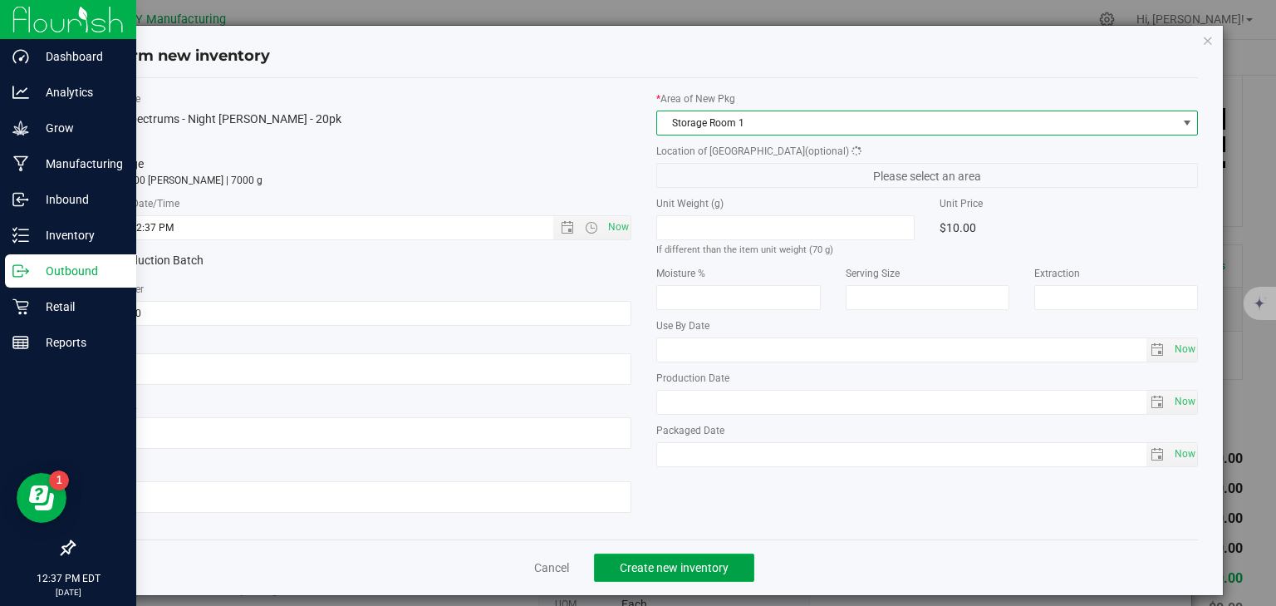
click at [658, 567] on span "Create new inventory" at bounding box center [674, 567] width 109 height 13
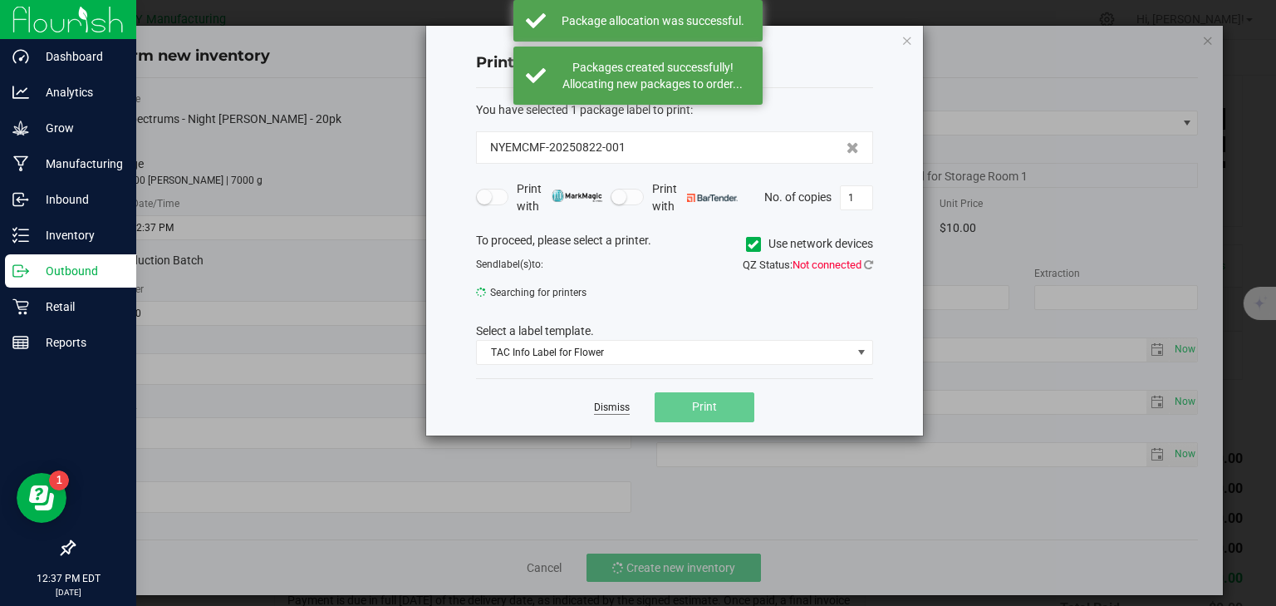
click at [612, 406] on link "Dismiss" at bounding box center [612, 408] width 36 height 14
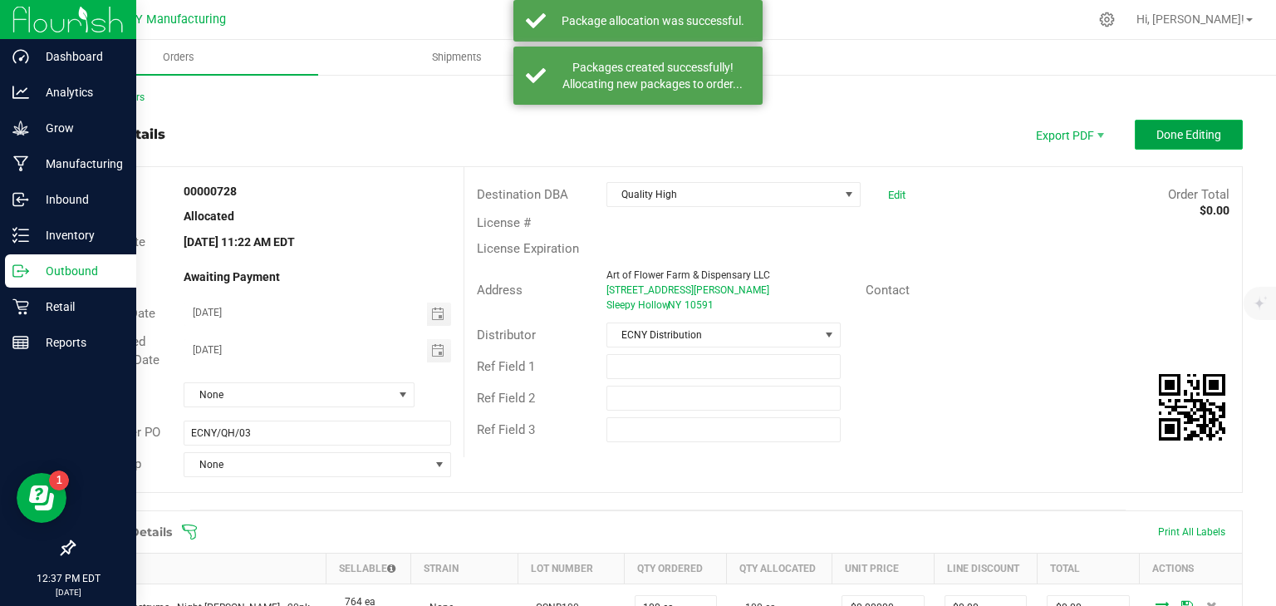
click at [1201, 130] on span "Done Editing" at bounding box center [1189, 134] width 65 height 13
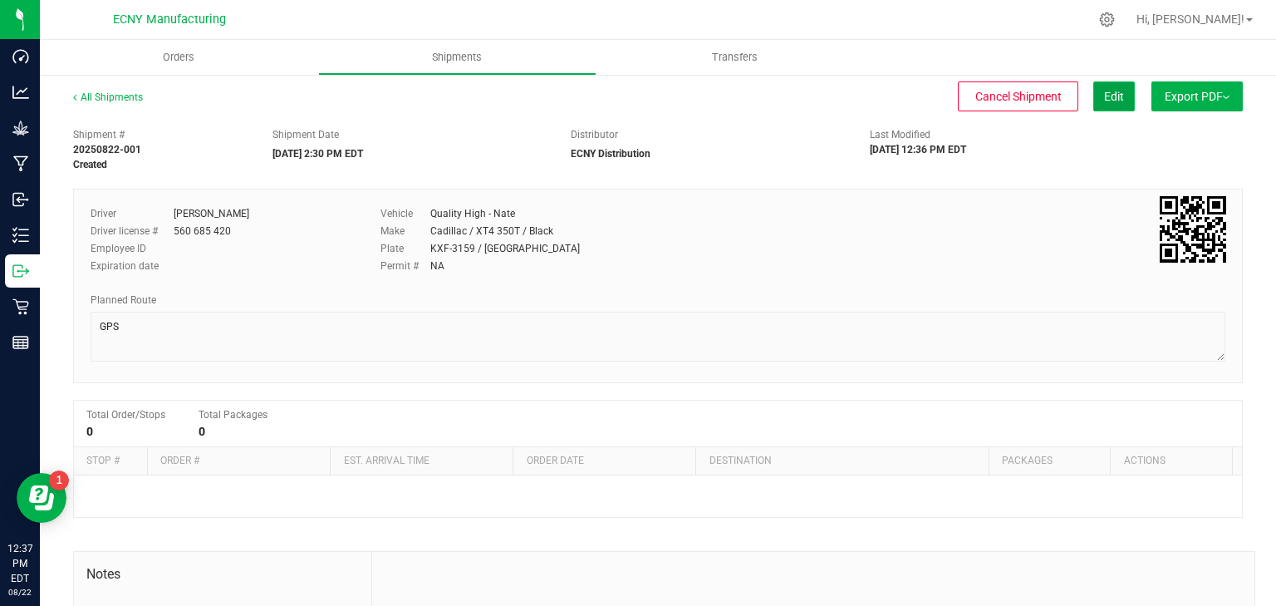
click at [1104, 96] on span "Edit" at bounding box center [1114, 96] width 20 height 13
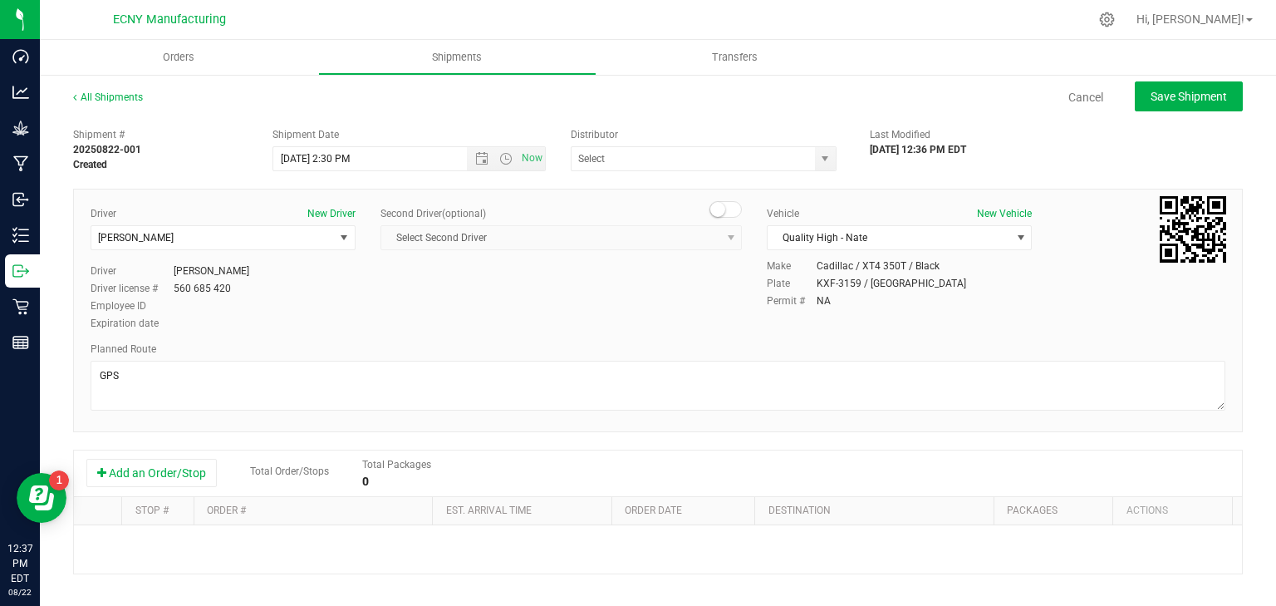
type input "ECNY Distribution"
click at [166, 472] on button "Add an Order/Stop" at bounding box center [151, 473] width 130 height 28
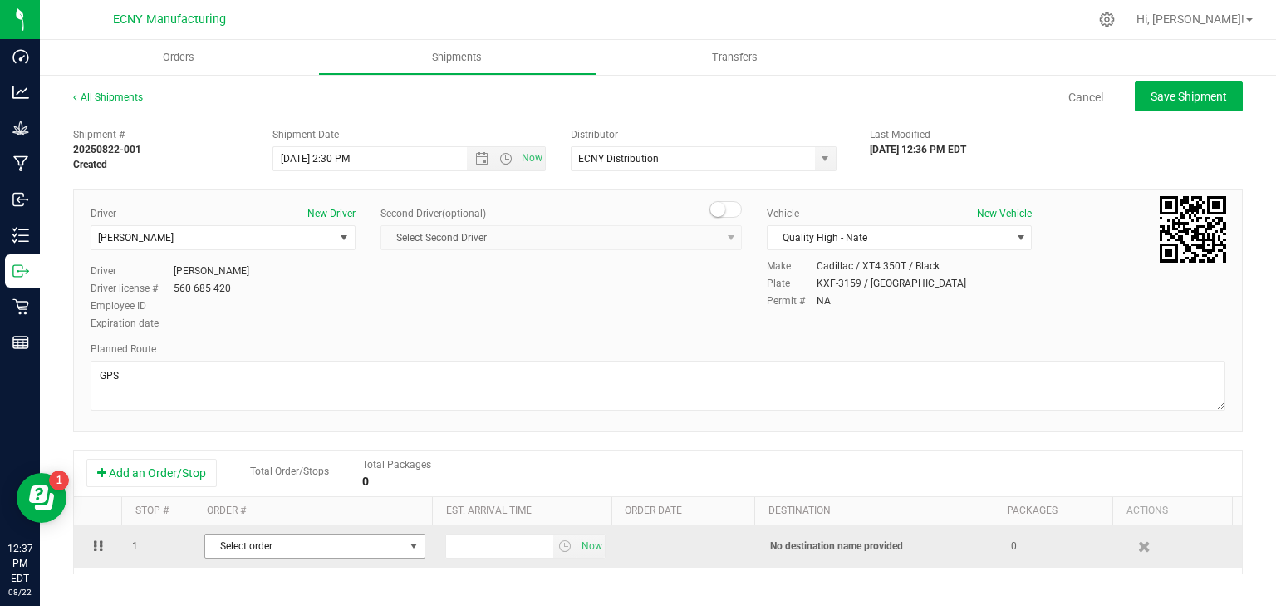
click at [317, 544] on span "Select order" at bounding box center [304, 545] width 199 height 23
click at [324, 552] on span "Select order" at bounding box center [304, 545] width 199 height 23
click at [324, 545] on span "Select order" at bounding box center [304, 545] width 199 height 23
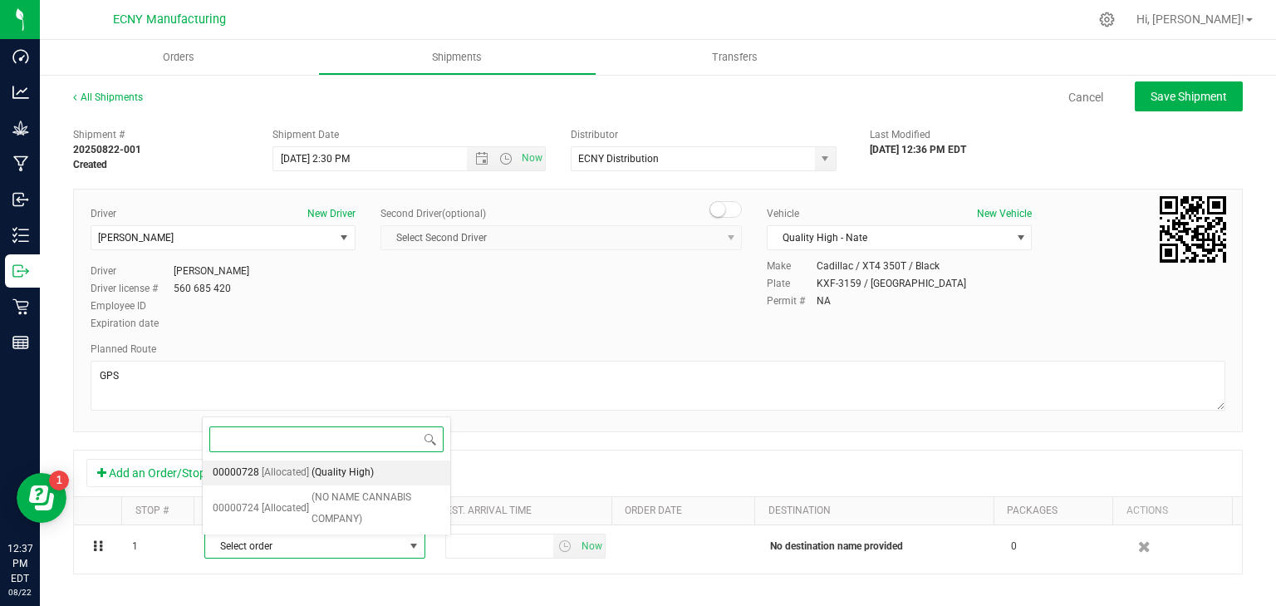
click at [366, 475] on span "(Quality High)" at bounding box center [343, 473] width 62 height 22
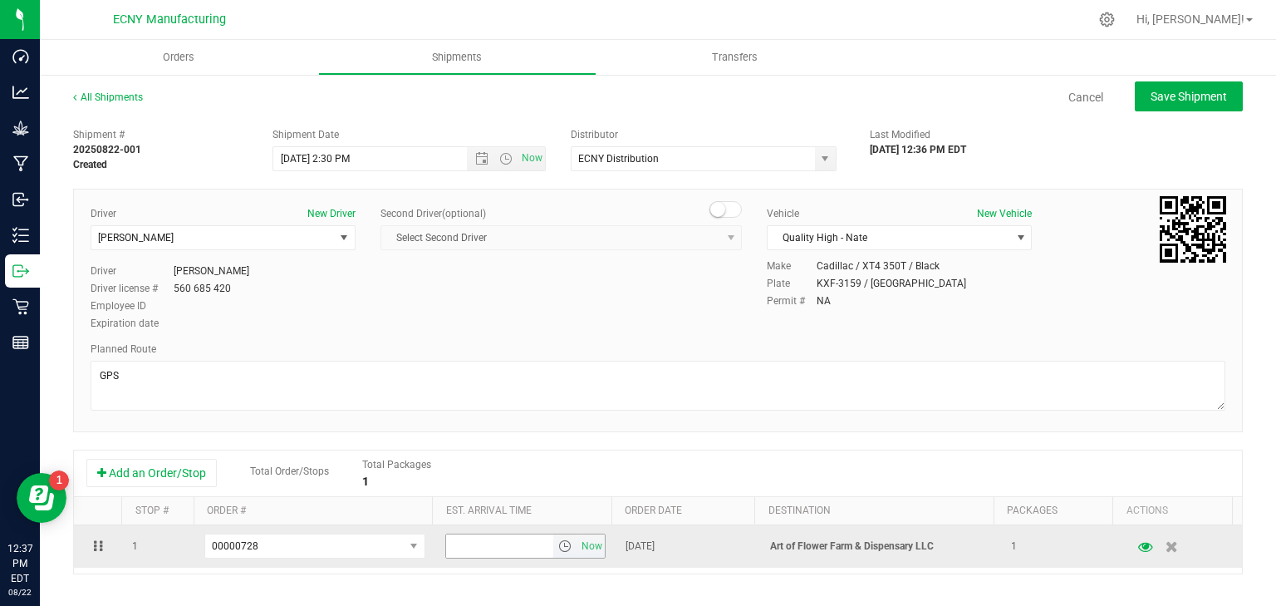
click at [507, 553] on input "text" at bounding box center [500, 545] width 108 height 23
type input "3:30 PM"
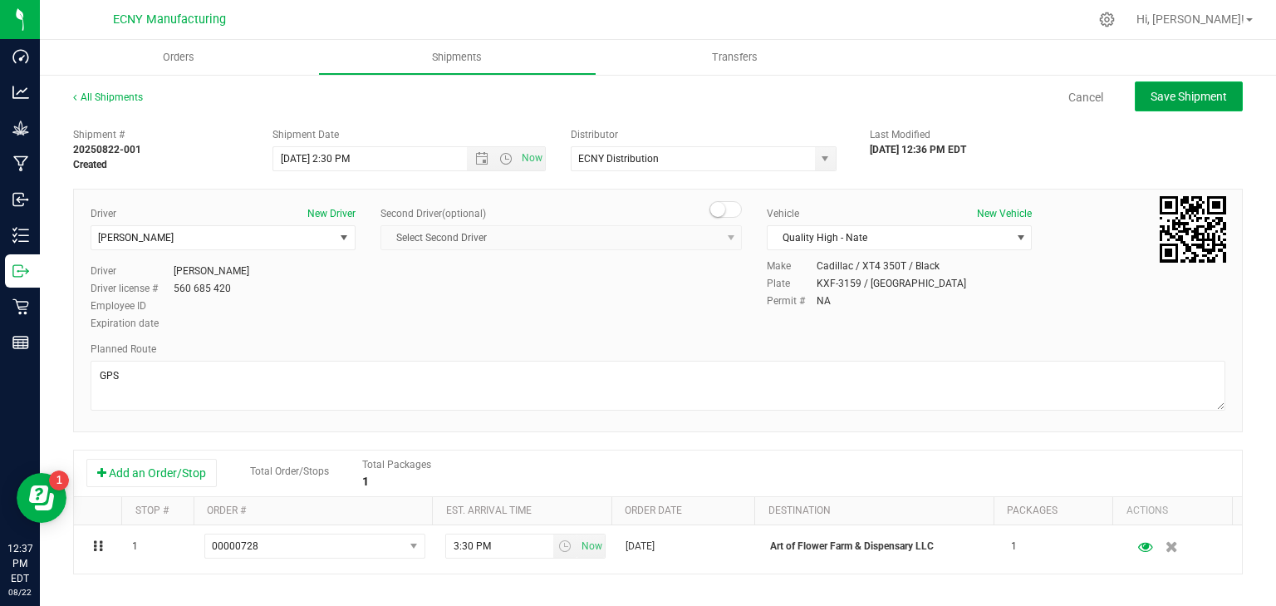
click at [1151, 93] on span "Save Shipment" at bounding box center [1189, 96] width 76 height 13
type input "[DATE] 6:30 PM"
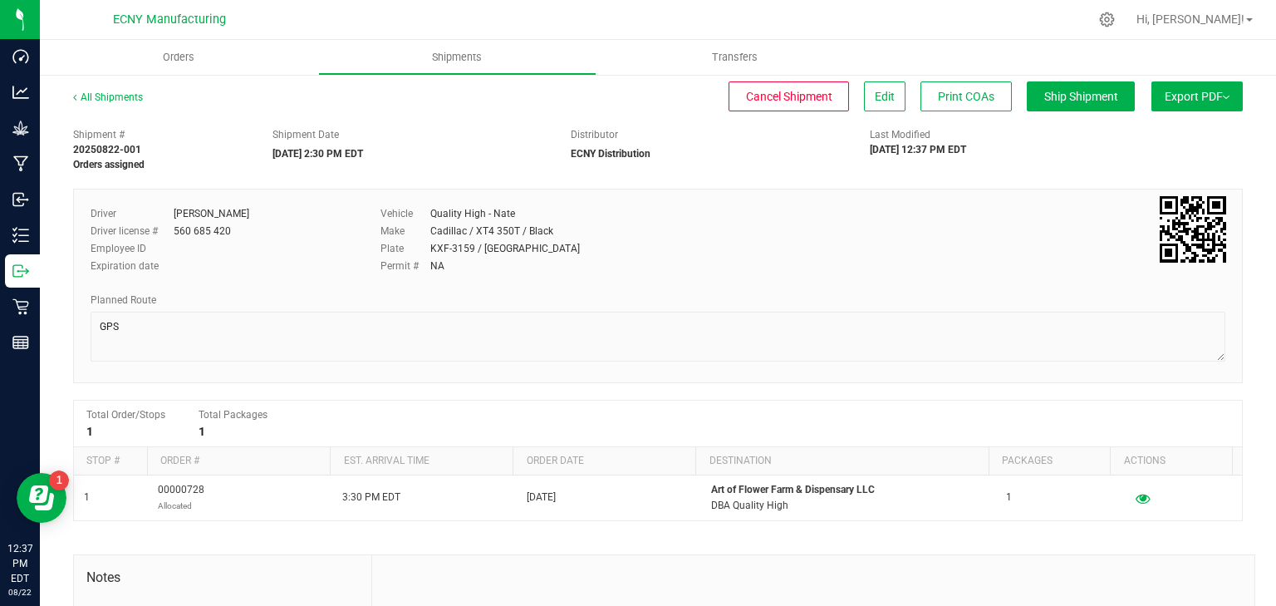
click at [1178, 100] on button "Export PDF" at bounding box center [1197, 96] width 91 height 30
click at [1139, 193] on li "NY Manifest" at bounding box center [1193, 182] width 168 height 25
click at [1144, 180] on span "NY Manifest" at bounding box center [1147, 183] width 55 height 12
click at [1119, 18] on div at bounding box center [1107, 19] width 23 height 17
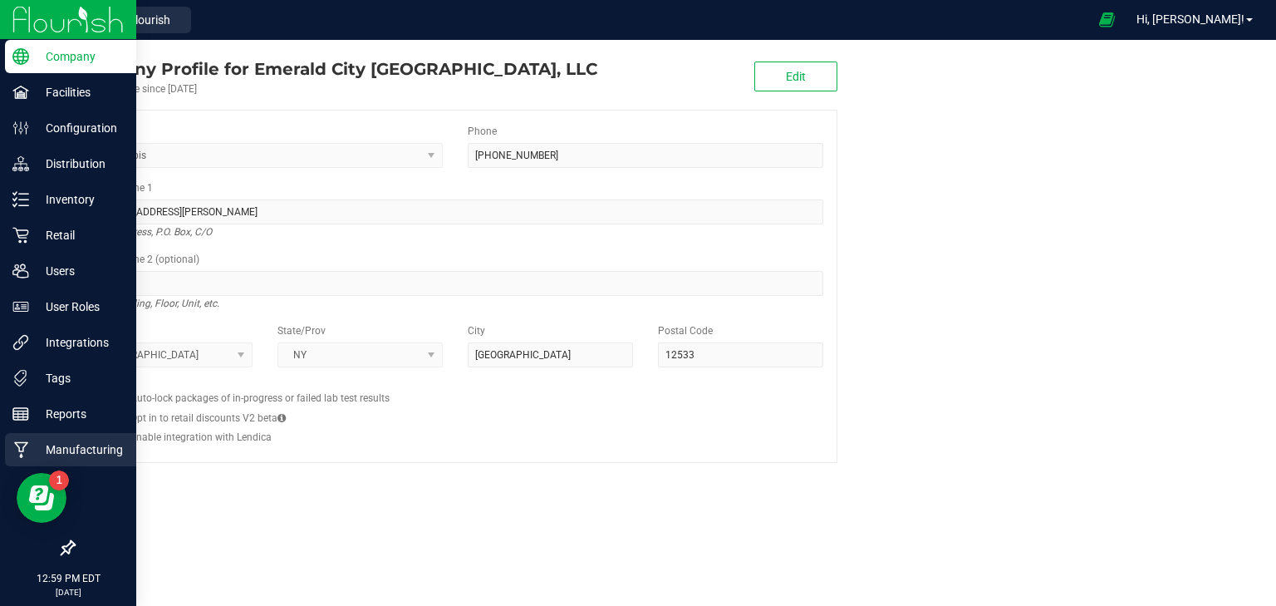
click at [76, 445] on p "Manufacturing" at bounding box center [79, 450] width 100 height 20
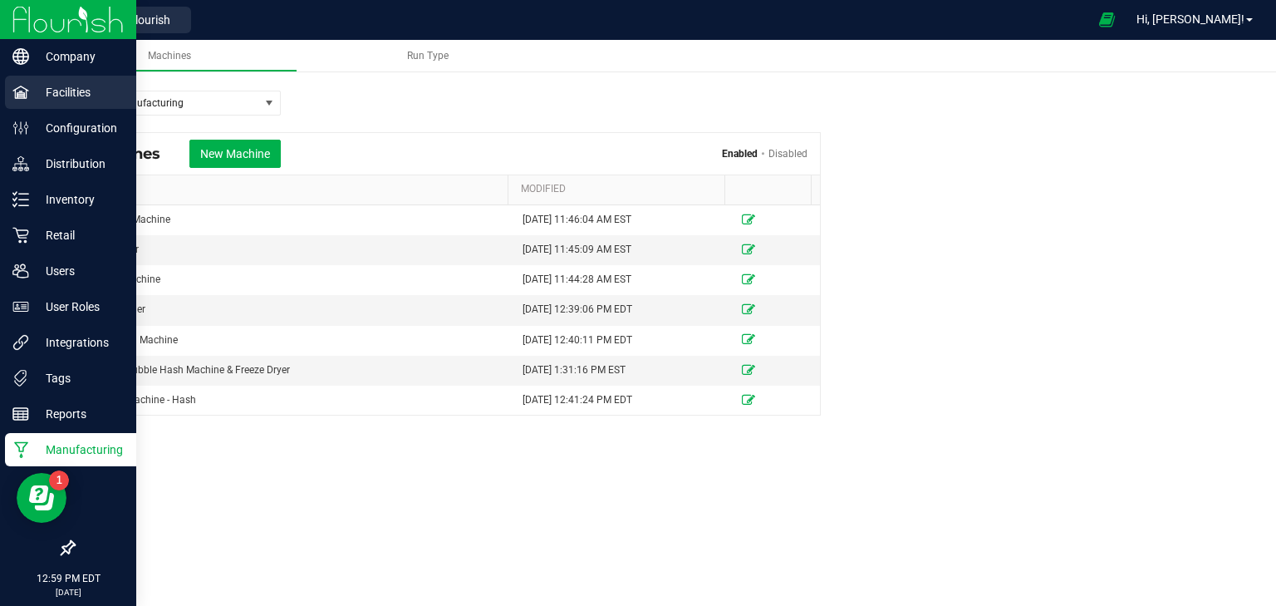
click at [52, 101] on p "Facilities" at bounding box center [79, 92] width 100 height 20
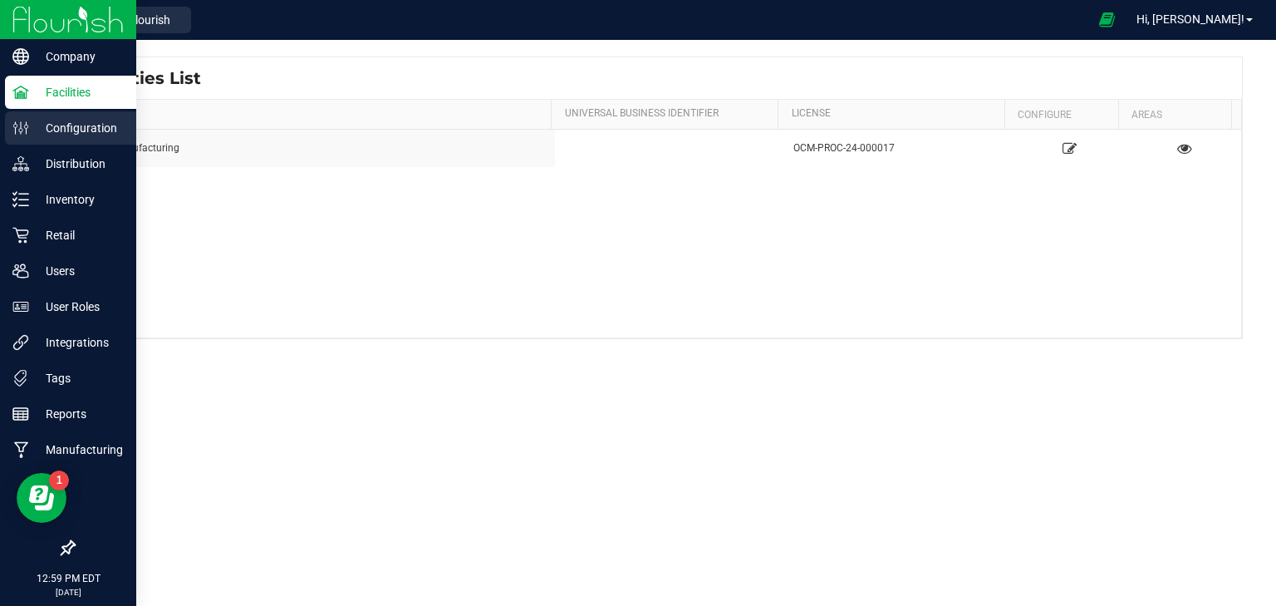
click at [44, 126] on p "Configuration" at bounding box center [79, 128] width 100 height 20
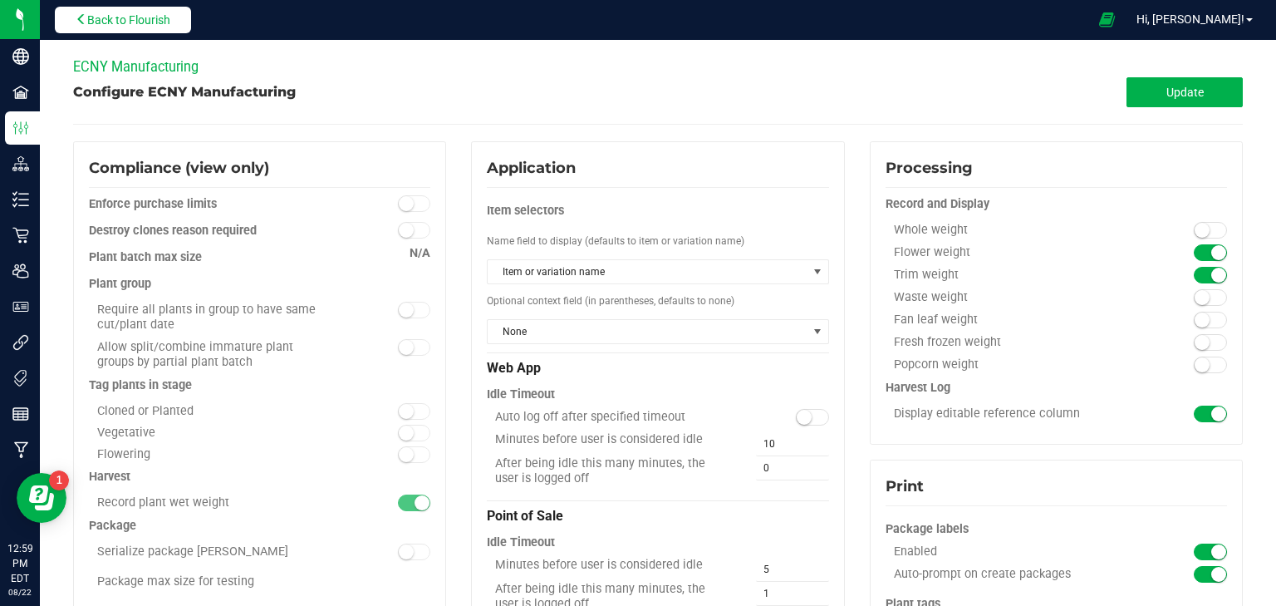
click at [115, 18] on span "Back to Flourish" at bounding box center [128, 19] width 83 height 13
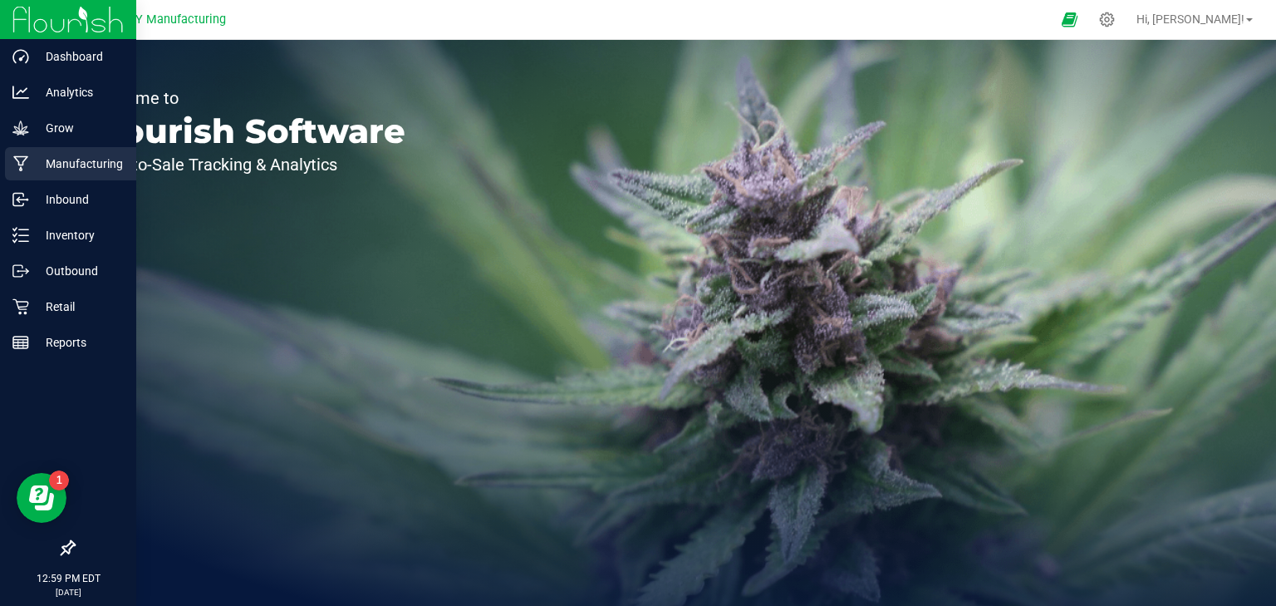
click at [73, 165] on p "Manufacturing" at bounding box center [79, 164] width 100 height 20
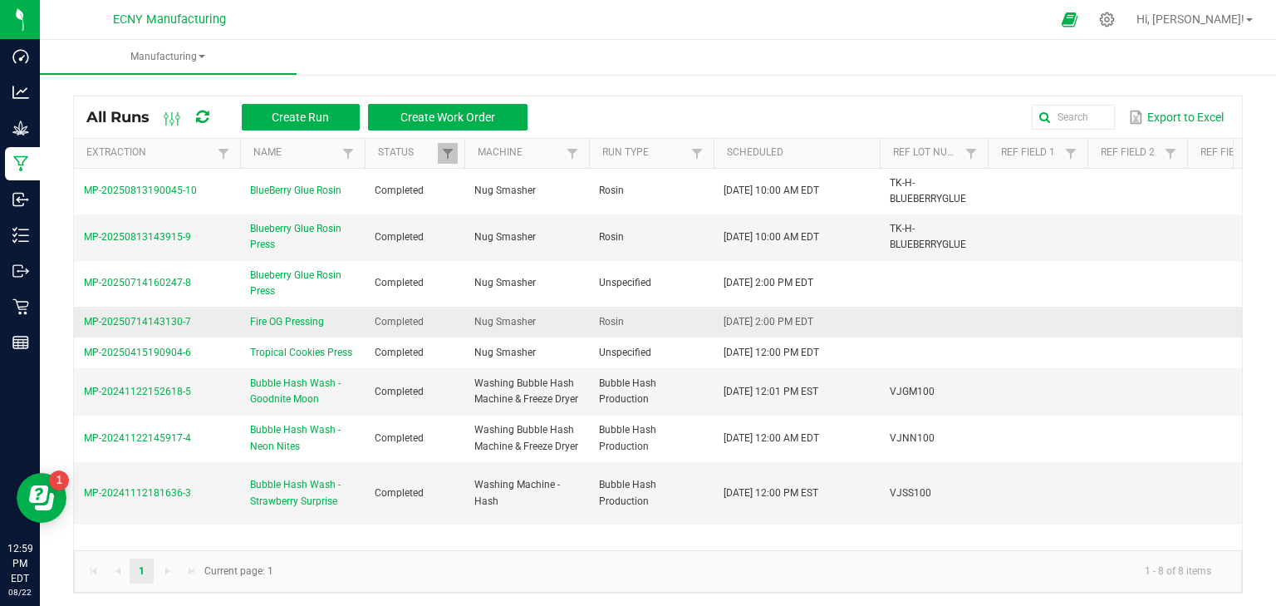
scroll to position [3, 0]
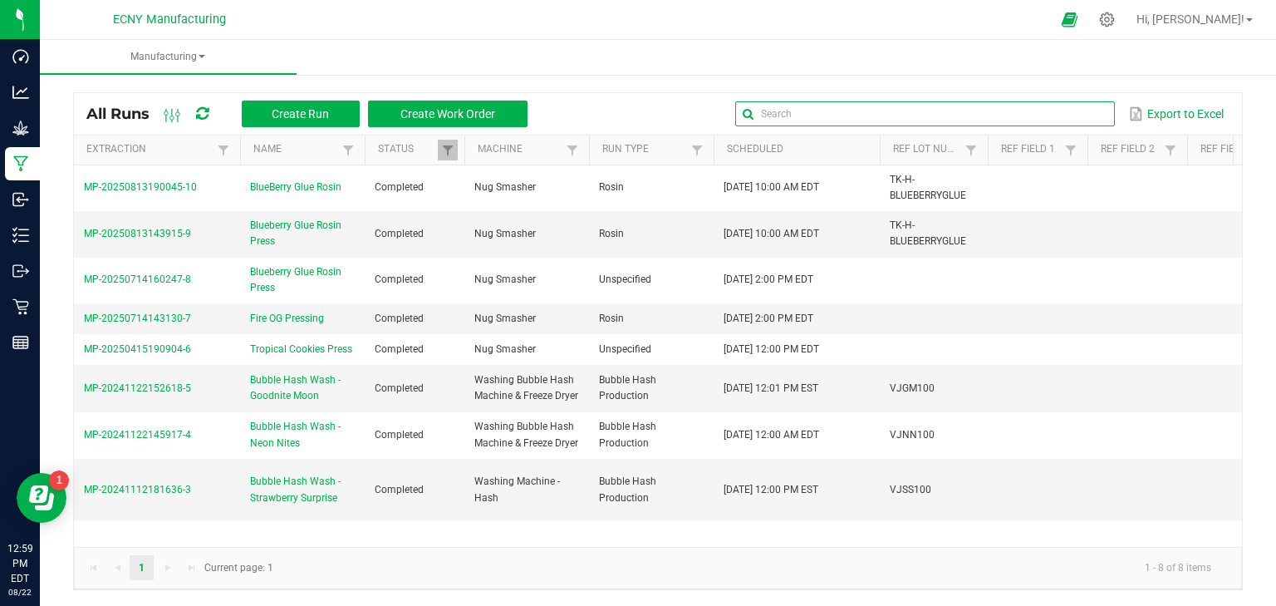
click at [1052, 116] on input "text" at bounding box center [925, 113] width 380 height 25
type input "nightberry"
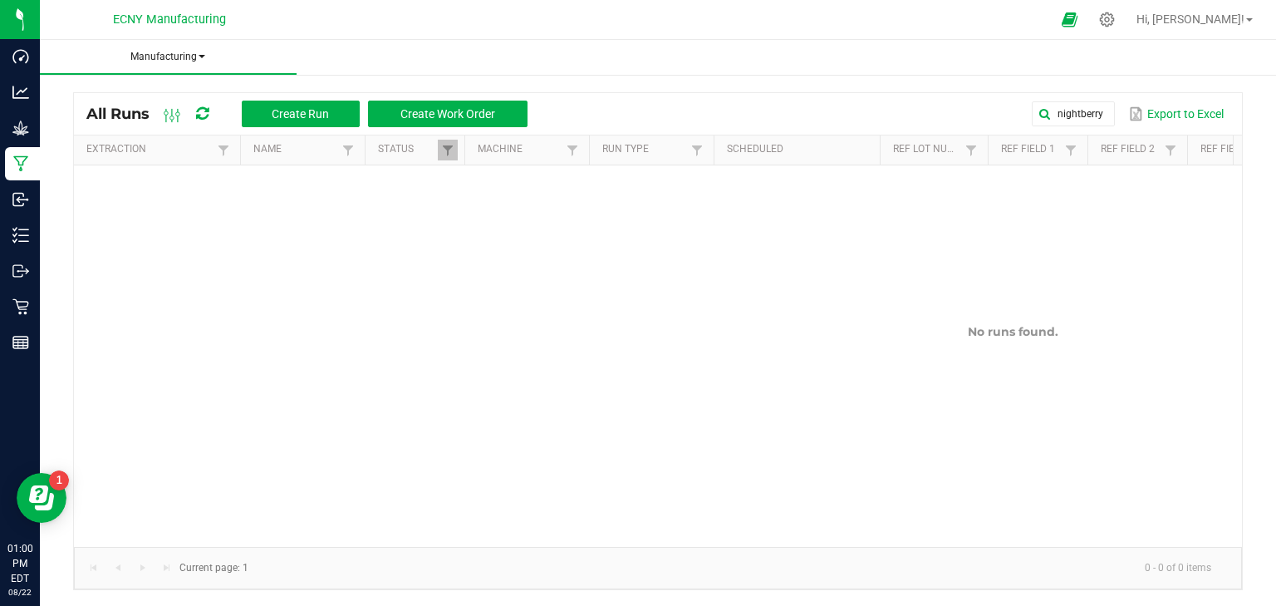
click at [154, 57] on span "Manufacturing" at bounding box center [168, 57] width 257 height 14
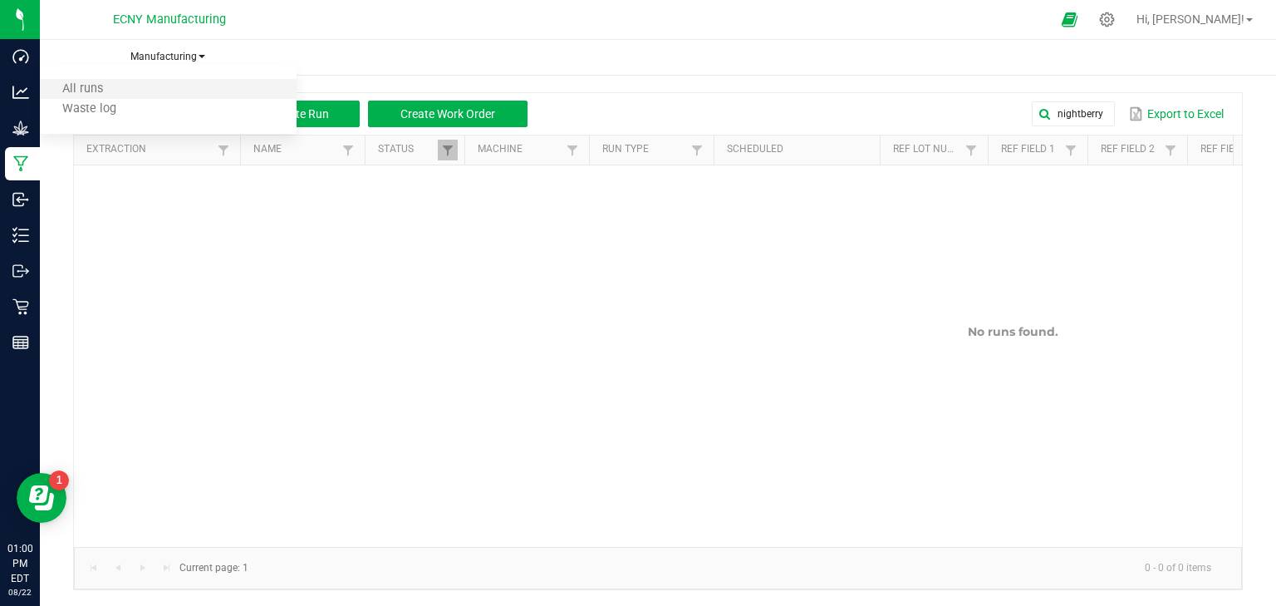
click at [166, 86] on li "All runs" at bounding box center [168, 89] width 257 height 20
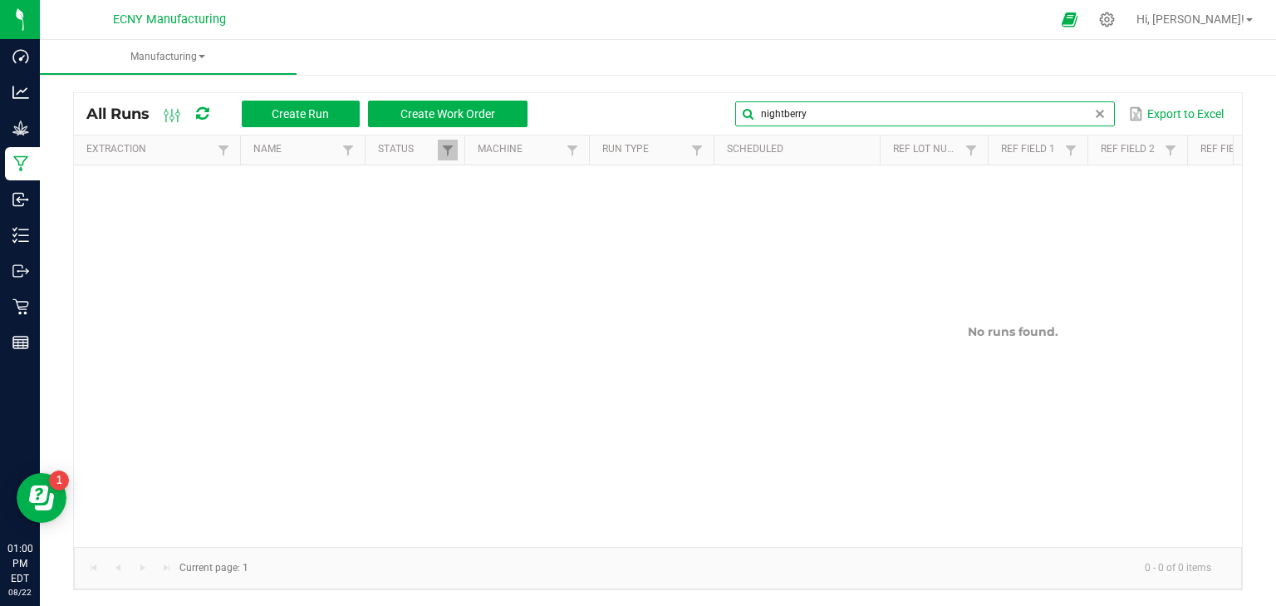
click at [1049, 113] on input "nightberry" at bounding box center [925, 113] width 380 height 25
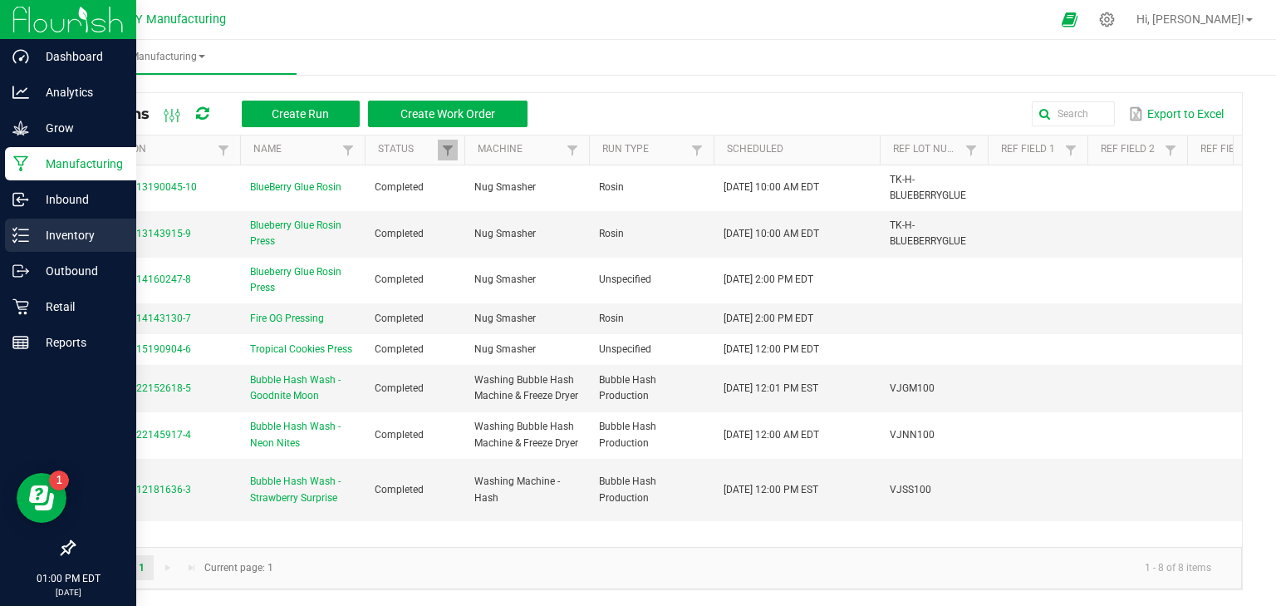
click at [73, 234] on p "Inventory" at bounding box center [79, 235] width 100 height 20
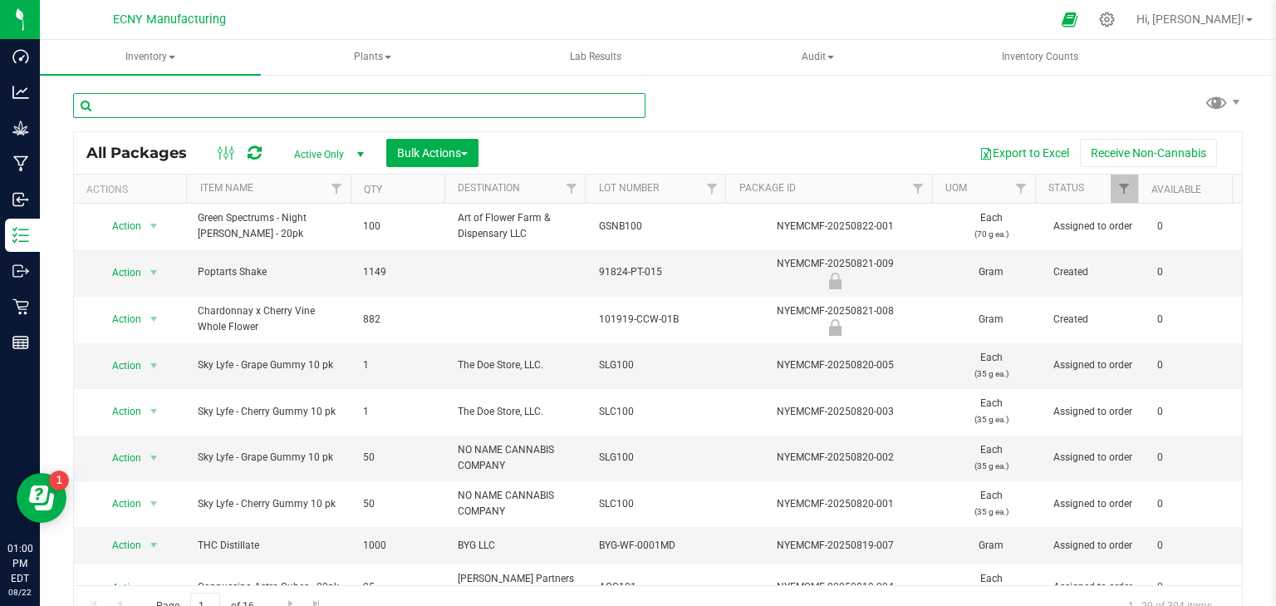
click at [322, 93] on input "text" at bounding box center [359, 105] width 573 height 25
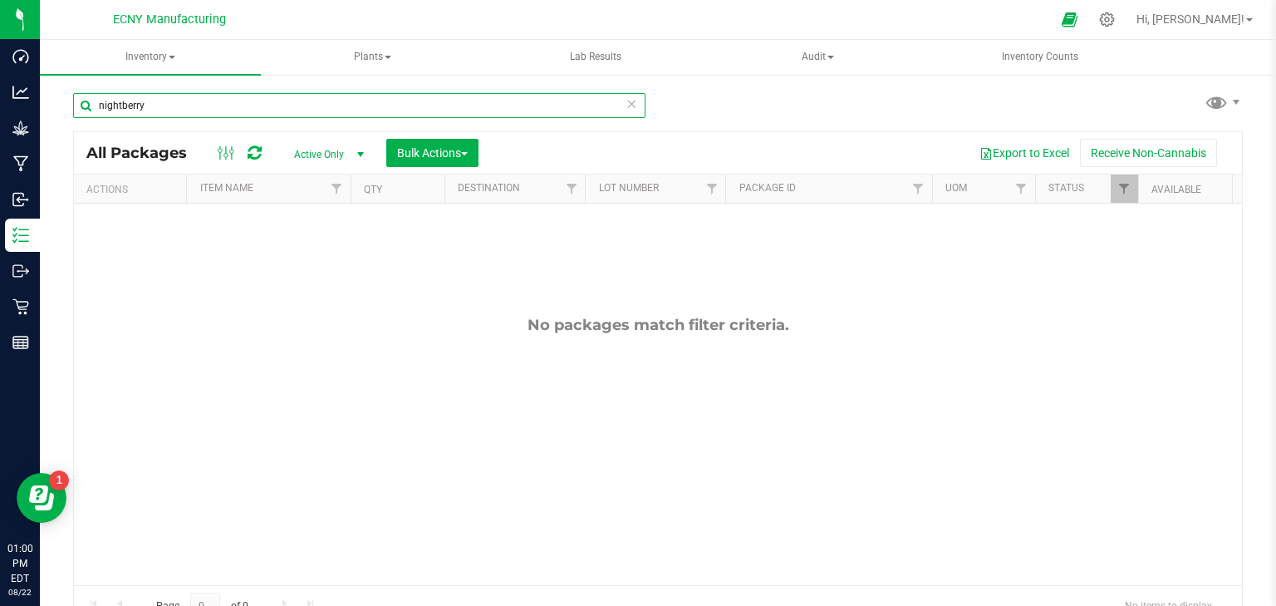
click at [123, 104] on input "nightberry" at bounding box center [359, 105] width 573 height 25
type input "night berry"
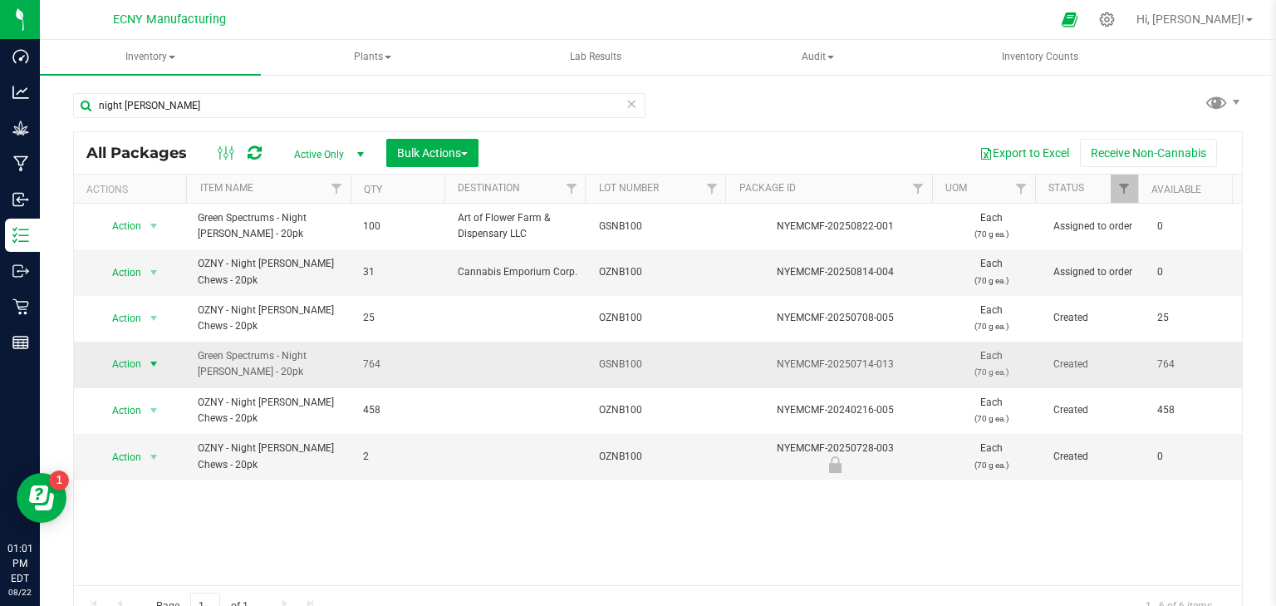
click at [148, 357] on span "select" at bounding box center [153, 363] width 13 height 13
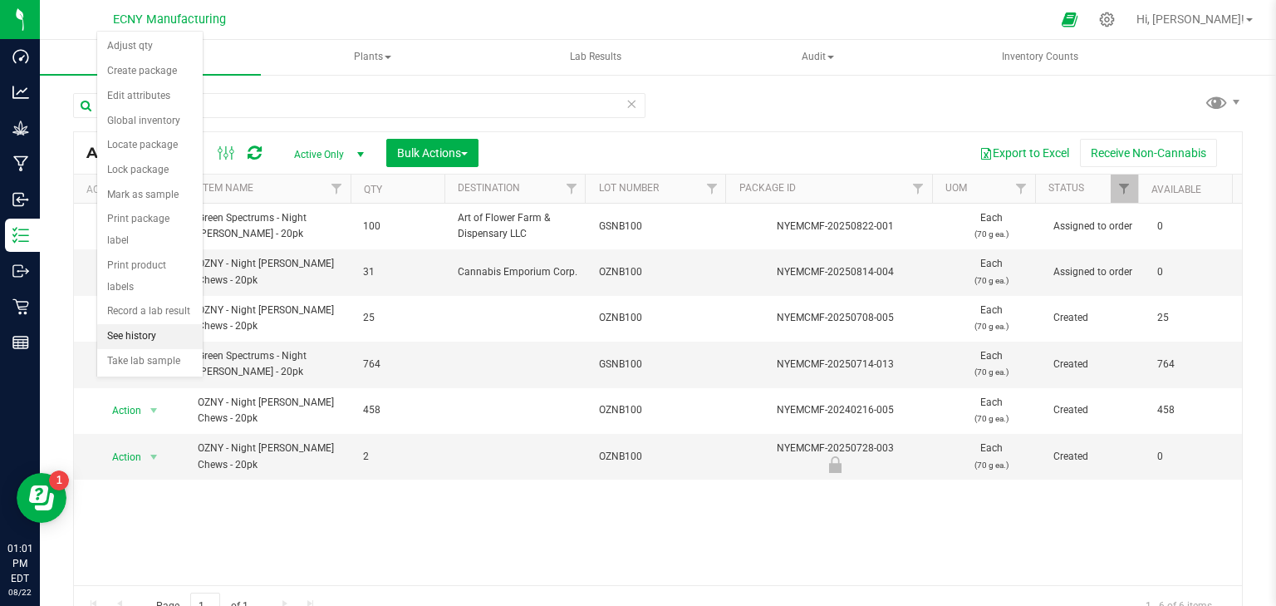
click at [165, 324] on li "See history" at bounding box center [150, 336] width 106 height 25
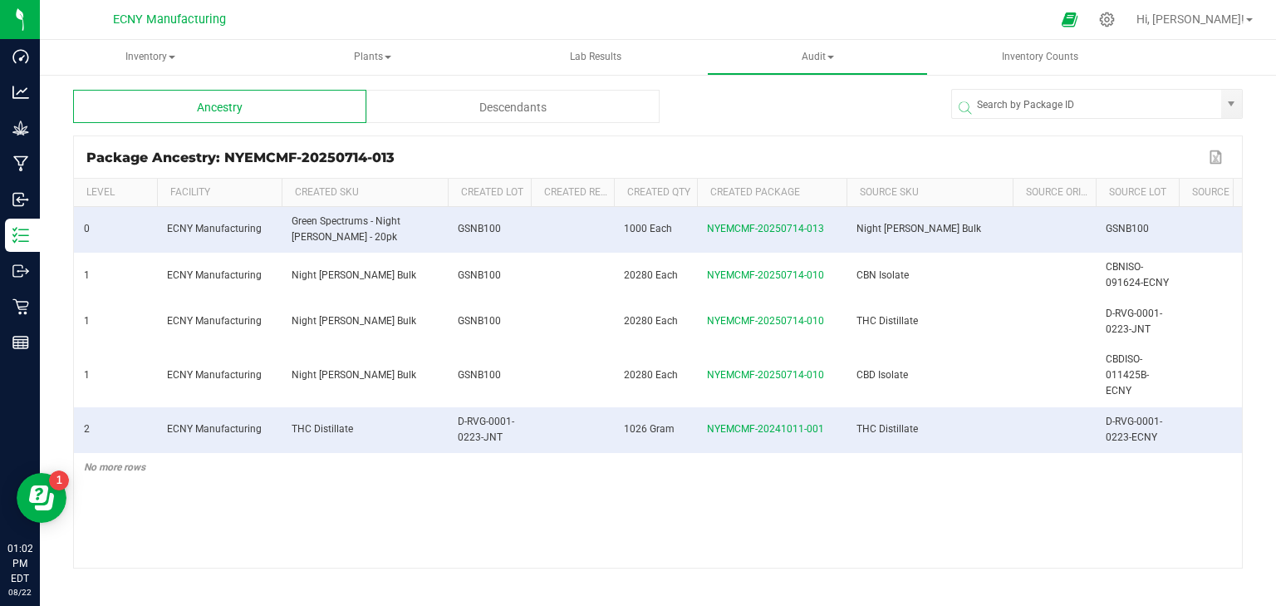
click at [1031, 101] on span at bounding box center [1102, 108] width 292 height 20
click at [1021, 103] on span at bounding box center [1102, 108] width 292 height 20
click at [1033, 105] on span at bounding box center [1102, 108] width 292 height 20
click at [1041, 105] on span at bounding box center [1102, 108] width 292 height 20
click at [130, 54] on span "Inventory" at bounding box center [150, 57] width 221 height 35
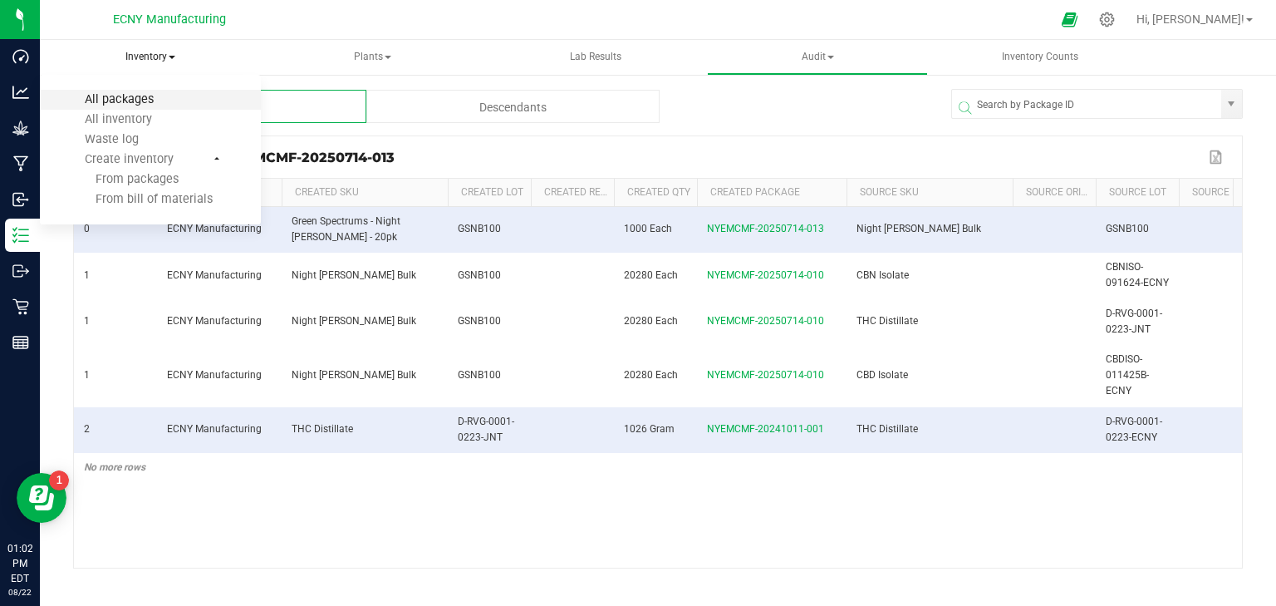
click at [158, 100] on span "All packages" at bounding box center [119, 99] width 114 height 14
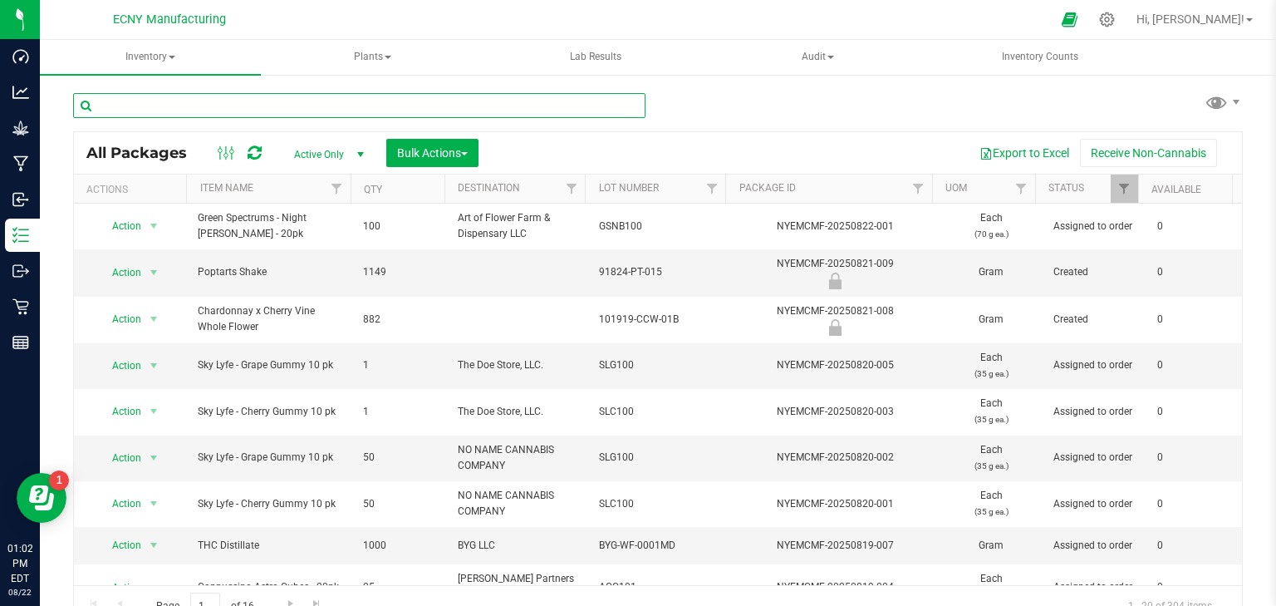
click at [316, 103] on input "text" at bounding box center [359, 105] width 573 height 25
type input "raspberry"
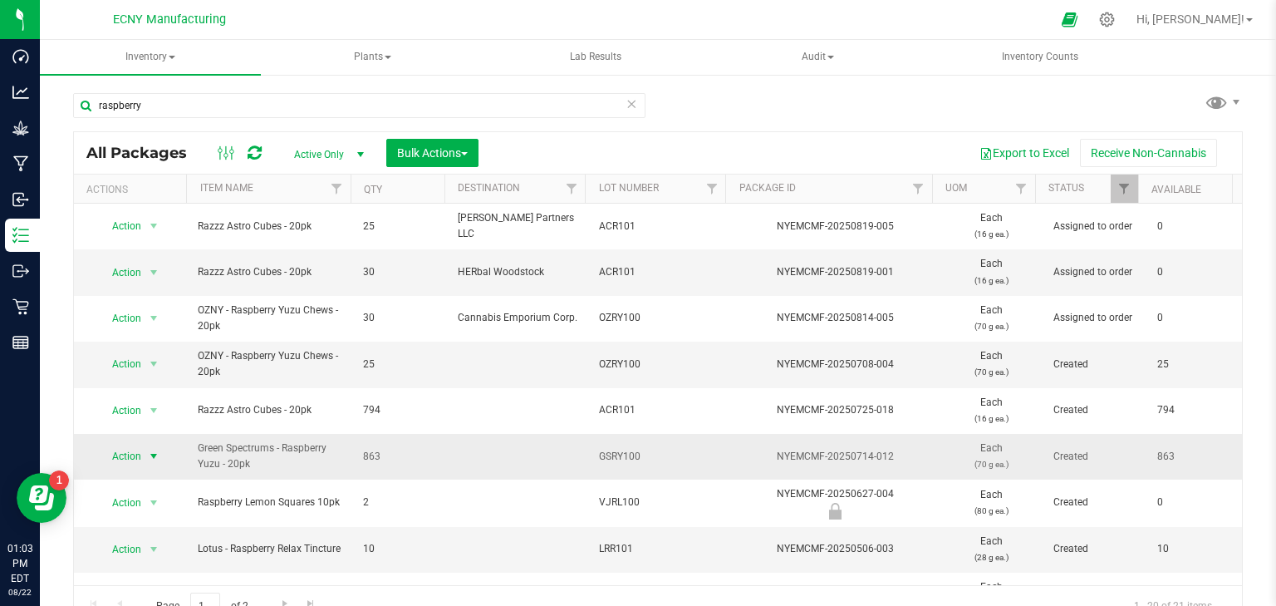
click at [151, 455] on span "select" at bounding box center [153, 456] width 13 height 13
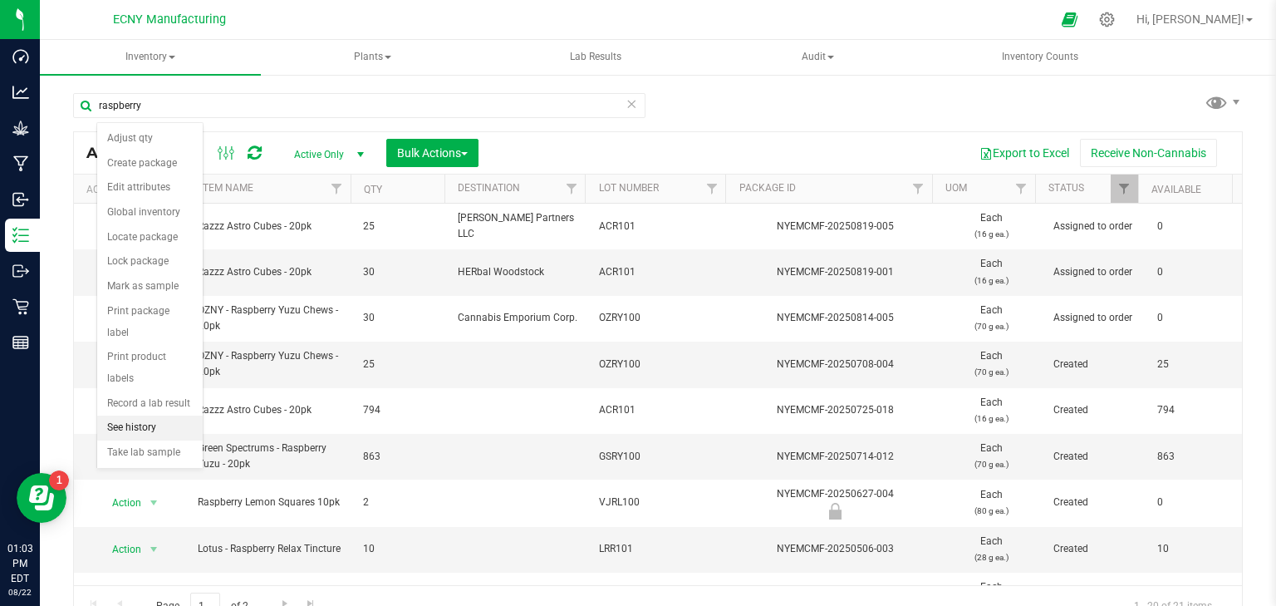
click at [156, 416] on li "See history" at bounding box center [150, 428] width 106 height 25
